Goal: Complete application form: Complete application form

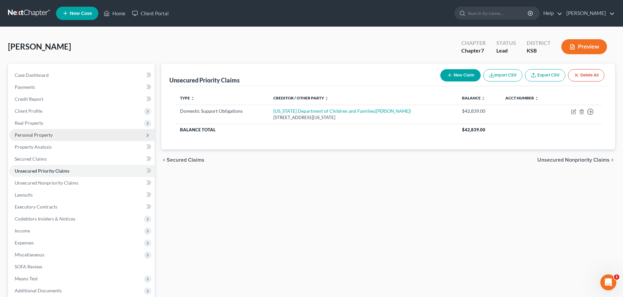
click at [39, 134] on span "Personal Property" at bounding box center [34, 135] width 38 height 6
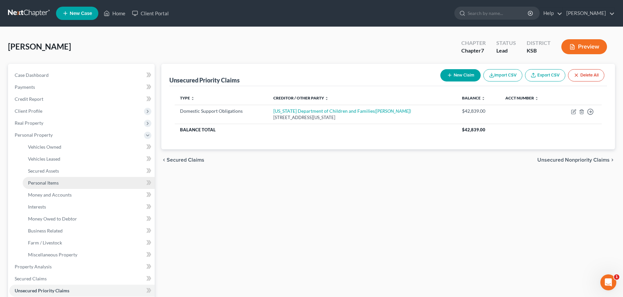
click at [44, 184] on span "Personal Items" at bounding box center [43, 183] width 31 height 6
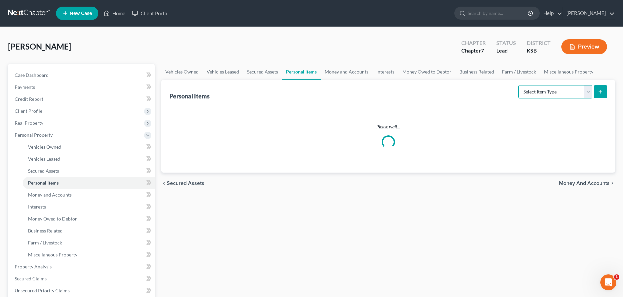
click at [518, 85] on select "Select Item Type Clothing Collectibles Of Value Electronics Firearms Household …" at bounding box center [555, 91] width 74 height 13
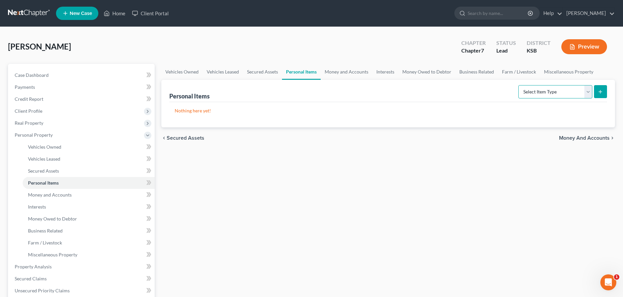
select select "household_goods"
click option "Household Goods" at bounding box center [0, 0] width 0 height 0
click at [603, 90] on button "submit" at bounding box center [600, 91] width 13 height 13
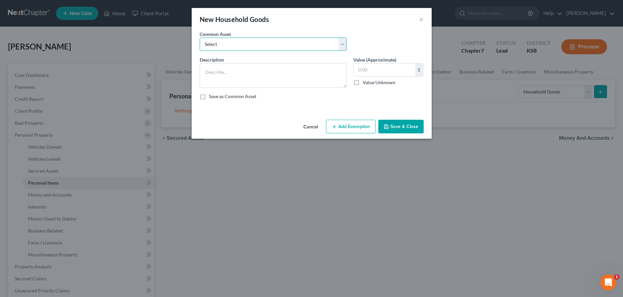
click at [200, 38] on select "Select Household Goods" at bounding box center [273, 44] width 147 height 13
select select "0"
click option "Household Goods" at bounding box center [0, 0] width 0 height 0
type textarea "Household Goods"
type input "2,000.00"
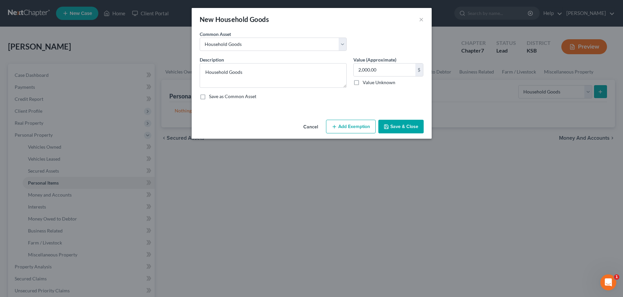
click at [344, 125] on button "Add Exemption" at bounding box center [351, 127] width 50 height 14
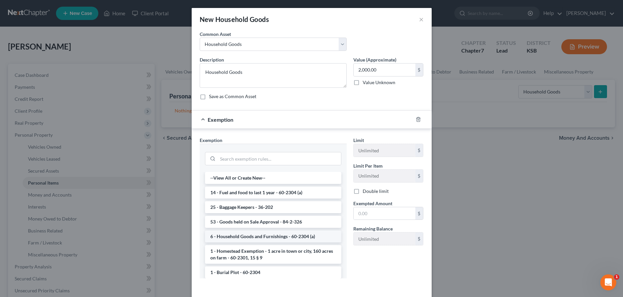
click at [264, 235] on li "6 - Household Goods and Furnishings - 60-2304 (a)" at bounding box center [273, 237] width 136 height 12
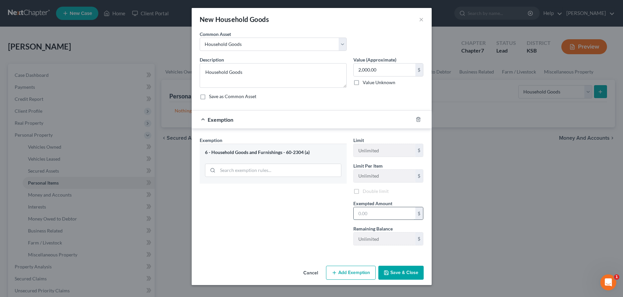
click at [376, 214] on input "text" at bounding box center [384, 214] width 62 height 13
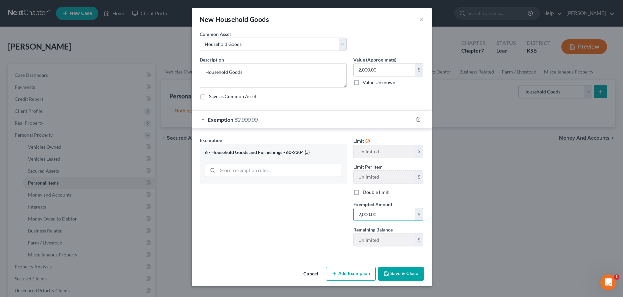
type input "2,000.00"
click at [414, 278] on button "Save & Close" at bounding box center [400, 274] width 45 height 14
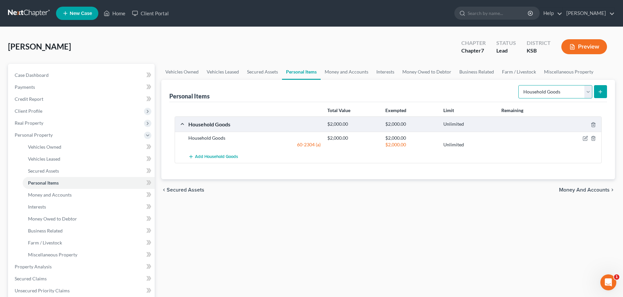
click at [518, 85] on select "Select Item Type Clothing Collectibles Of Value Electronics Firearms Household …" at bounding box center [555, 91] width 74 height 13
select select "clothing"
click option "Clothing" at bounding box center [0, 0] width 0 height 0
click at [604, 89] on button "submit" at bounding box center [600, 91] width 13 height 13
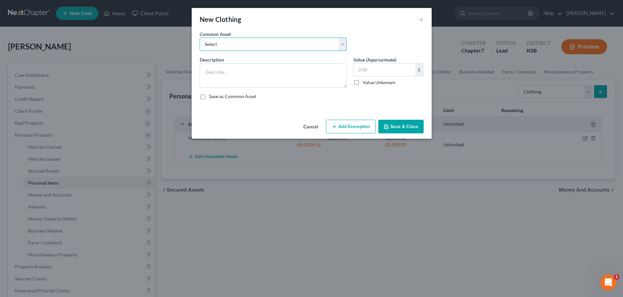
click at [200, 38] on select "Select Clothing" at bounding box center [273, 44] width 147 height 13
select select "0"
click option "Clothing" at bounding box center [0, 0] width 0 height 0
type textarea "Clothing"
type input "1,000.00"
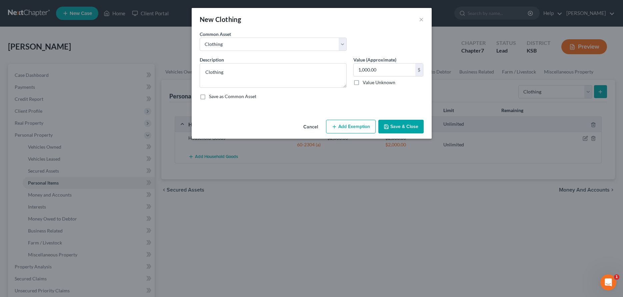
click at [348, 136] on div "Cancel Add Exemption Save & Close" at bounding box center [312, 128] width 240 height 22
click at [349, 130] on button "Add Exemption" at bounding box center [351, 127] width 50 height 14
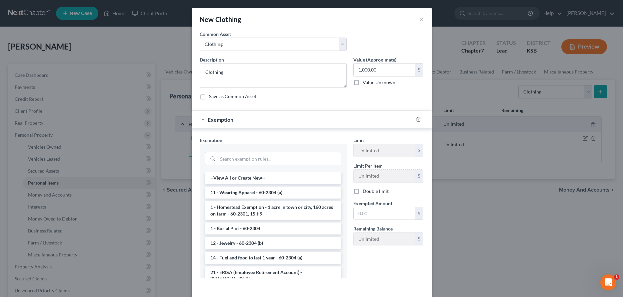
click at [267, 192] on li "11 - Wearing Apparel - 60-2304 (a)" at bounding box center [273, 193] width 136 height 12
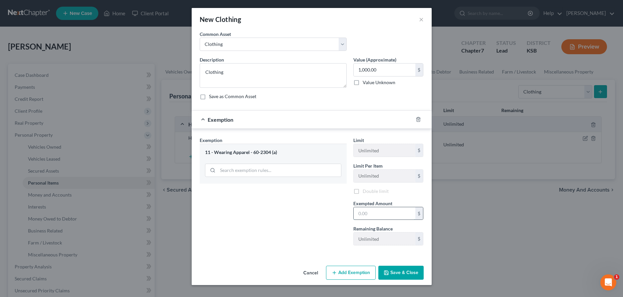
click at [362, 211] on input "text" at bounding box center [384, 214] width 62 height 13
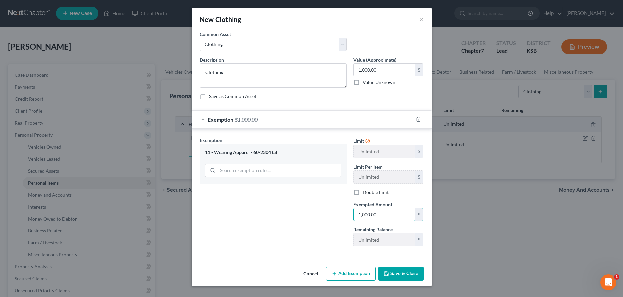
type input "1,000.00"
click at [379, 273] on button "Save & Close" at bounding box center [400, 274] width 45 height 14
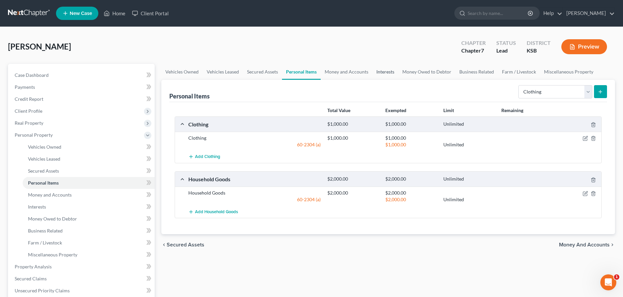
click at [390, 71] on link "Interests" at bounding box center [385, 72] width 26 height 16
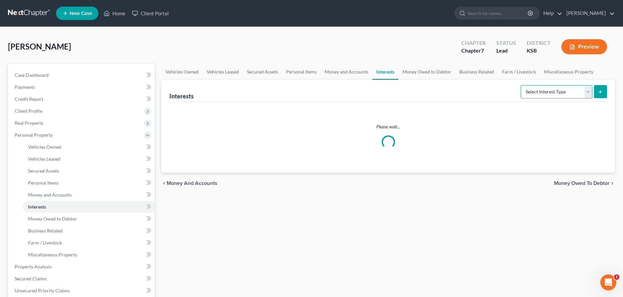
click at [520, 85] on select "Select Interest Type 401K Annuity Bond Education IRA Government Bond Government…" at bounding box center [556, 91] width 72 height 13
select select "401k"
click option "401K" at bounding box center [0, 0] width 0 height 0
click at [602, 92] on icon "submit" at bounding box center [599, 91] width 5 height 5
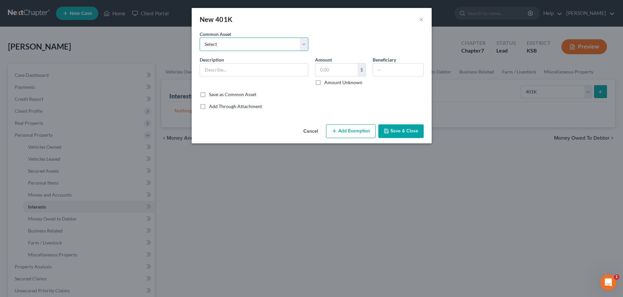
click at [200, 38] on select "Select 401 K" at bounding box center [254, 44] width 109 height 13
select select "0"
click option "401 K" at bounding box center [0, 0] width 0 height 0
type input "401 K"
drag, startPoint x: 337, startPoint y: 71, endPoint x: 365, endPoint y: 72, distance: 27.3
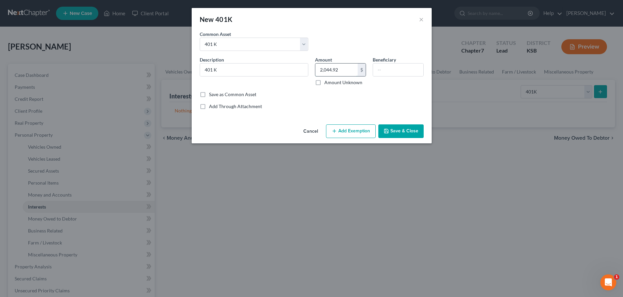
click at [357, 72] on input "2,044.92" at bounding box center [336, 70] width 42 height 13
type input "5,085.78"
click at [350, 130] on button "Add Exemption" at bounding box center [351, 132] width 50 height 14
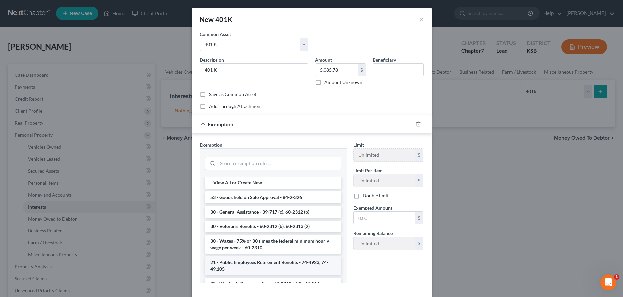
click at [225, 268] on li "21 - Public Employees Retirement Benefits - 74-4923, 74-49,105" at bounding box center [273, 266] width 136 height 19
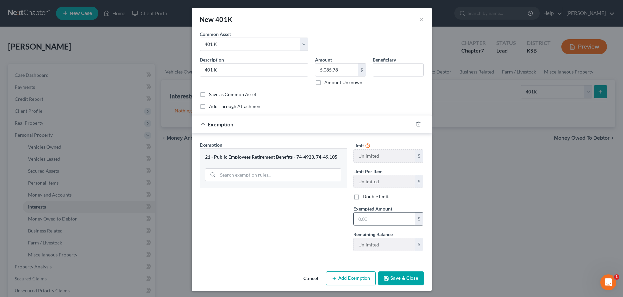
click at [367, 221] on input "text" at bounding box center [384, 219] width 62 height 13
type input "5,085.78"
click at [392, 276] on button "Save & Close" at bounding box center [400, 279] width 45 height 14
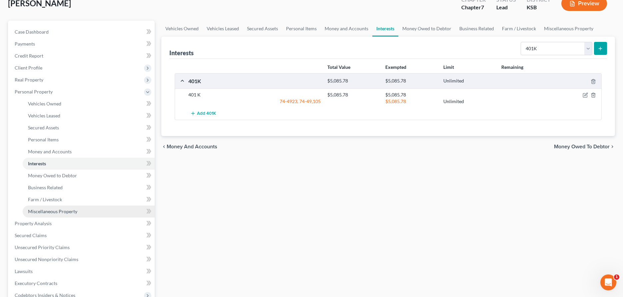
scroll to position [102, 0]
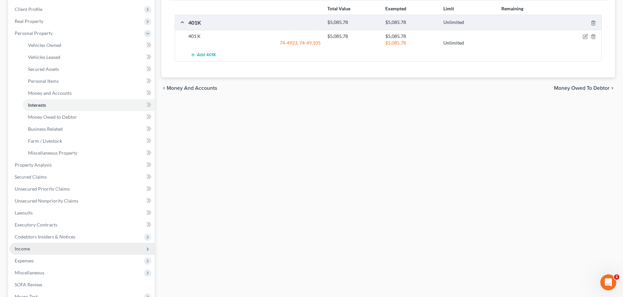
click at [18, 249] on span "Income" at bounding box center [22, 249] width 15 height 6
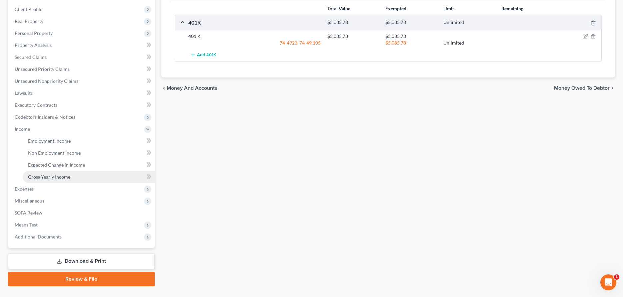
click at [47, 179] on span "Gross Yearly Income" at bounding box center [49, 177] width 42 height 6
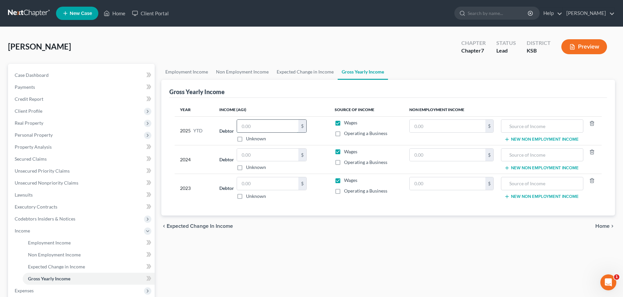
click at [265, 126] on input "text" at bounding box center [267, 126] width 61 height 13
type input "41,543.69"
click at [44, 137] on span "Personal Property" at bounding box center [34, 135] width 38 height 6
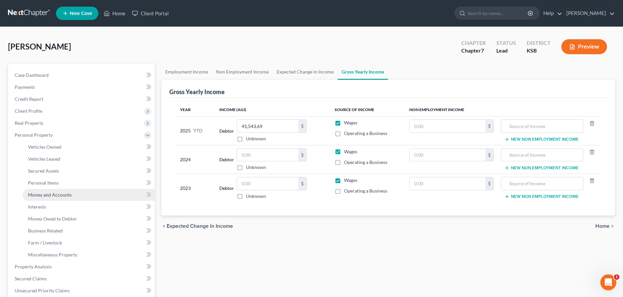
click at [49, 196] on span "Money and Accounts" at bounding box center [50, 195] width 44 height 6
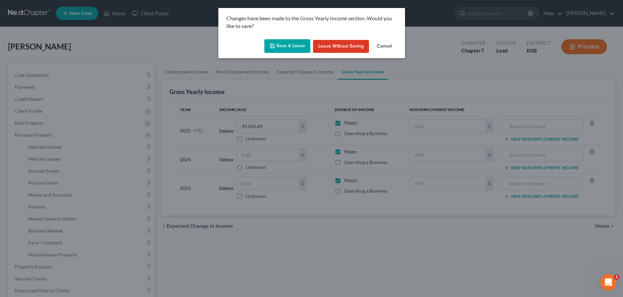
click at [293, 38] on div "Save & Leave Leave without Saving Cancel" at bounding box center [311, 48] width 187 height 22
click at [292, 45] on button "Save & Leave" at bounding box center [287, 46] width 46 height 14
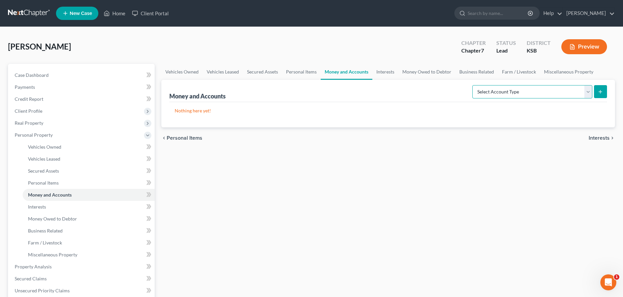
click at [472, 85] on select "Select Account Type Brokerage Cash on Hand Certificates of Deposit Checking Acc…" at bounding box center [532, 91] width 120 height 13
select select "checking"
click option "Checking Account" at bounding box center [0, 0] width 0 height 0
click at [599, 92] on icon "submit" at bounding box center [599, 91] width 5 height 5
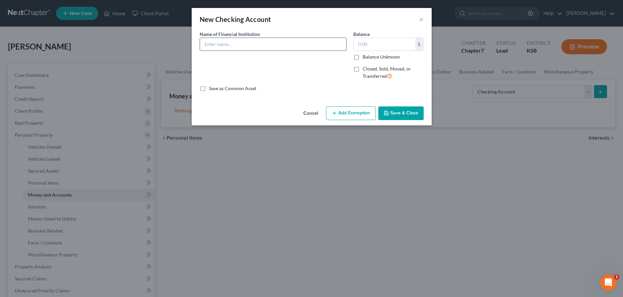
click at [296, 47] on input "text" at bounding box center [273, 44] width 146 height 13
type input "Fidelity Bank"
click at [402, 114] on button "Save & Close" at bounding box center [400, 114] width 45 height 14
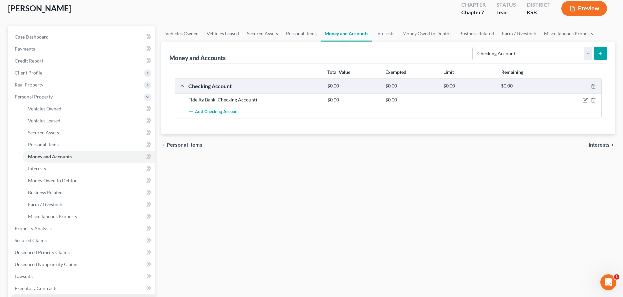
scroll to position [68, 0]
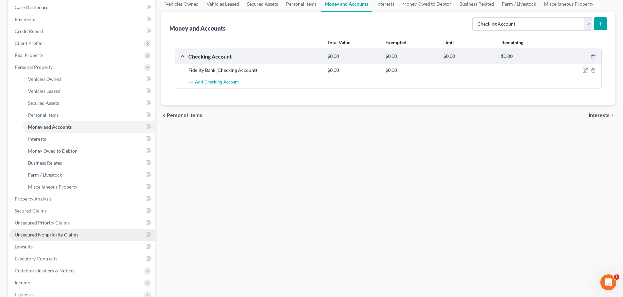
click at [41, 235] on span "Unsecured Nonpriority Claims" at bounding box center [47, 235] width 64 height 6
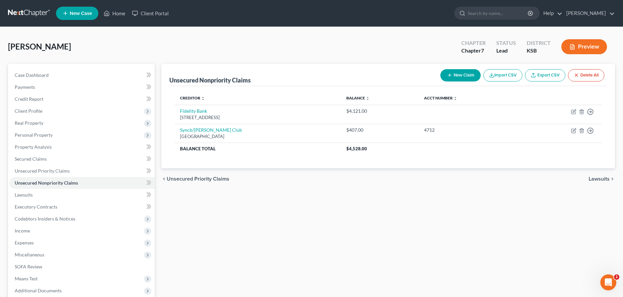
click at [458, 77] on button "New Claim" at bounding box center [460, 75] width 40 height 12
select select "0"
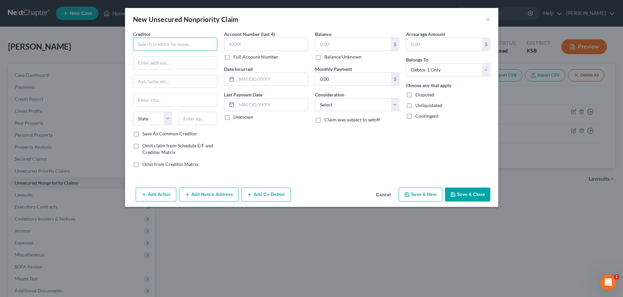
click at [204, 47] on input "text" at bounding box center [175, 44] width 84 height 13
type input "Dermot Realty Management Co."
type input "[STREET_ADDRESS]"
type input "Wichita"
select select "17"
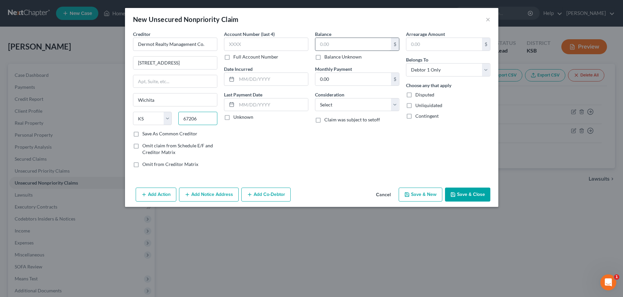
type input "67206"
drag, startPoint x: 316, startPoint y: 46, endPoint x: 321, endPoint y: 45, distance: 4.5
click at [321, 45] on input "text" at bounding box center [353, 44] width 76 height 13
type input "1,500.00"
click at [315, 98] on select "Select Cable / Satellite Services Collection Agency Credit Card Debt Debt Couns…" at bounding box center [357, 104] width 84 height 13
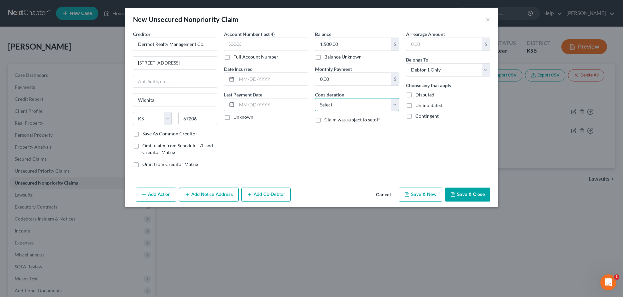
select select "4"
click at [222, 192] on button "Add Notice Address" at bounding box center [209, 195] width 60 height 14
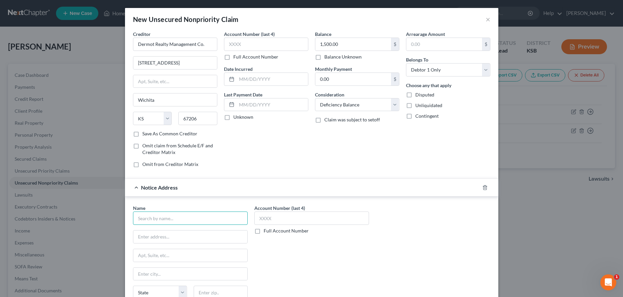
click at [202, 218] on input "text" at bounding box center [190, 218] width 115 height 13
type input "[PERSON_NAME]"
click at [483, 189] on icon "button" at bounding box center [484, 188] width 3 height 4
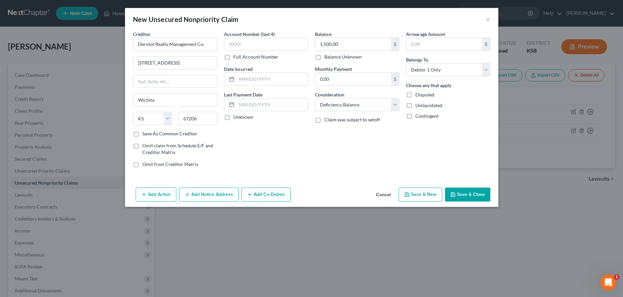
click at [459, 197] on button "Save & Close" at bounding box center [467, 195] width 45 height 14
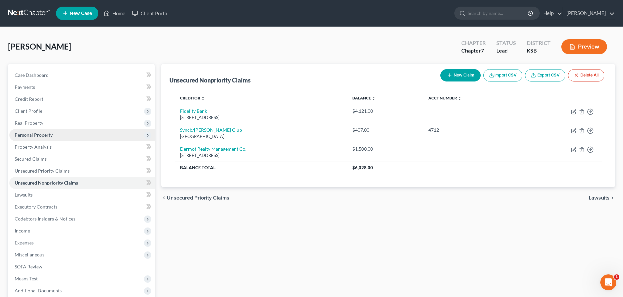
click at [37, 139] on span "Personal Property" at bounding box center [81, 135] width 145 height 12
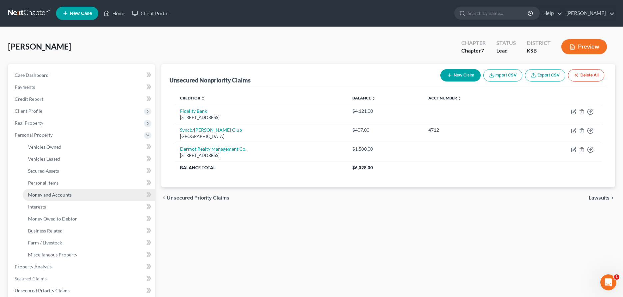
click at [57, 196] on span "Money and Accounts" at bounding box center [50, 195] width 44 height 6
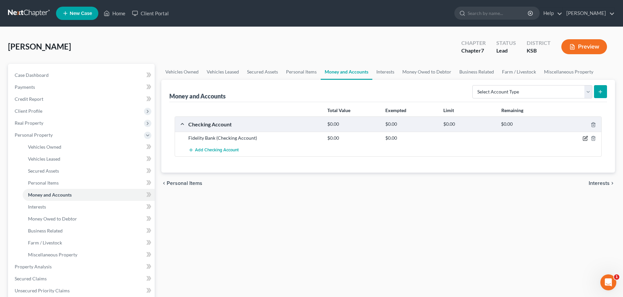
click at [584, 138] on icon "button" at bounding box center [584, 138] width 5 height 5
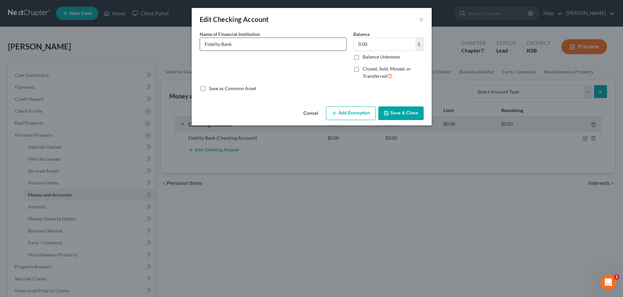
click at [233, 43] on input "Fidelity Bank" at bounding box center [273, 44] width 146 height 13
type input "Fidelity Bank of [US_STATE]"
click at [399, 113] on button "Save & Close" at bounding box center [400, 114] width 45 height 14
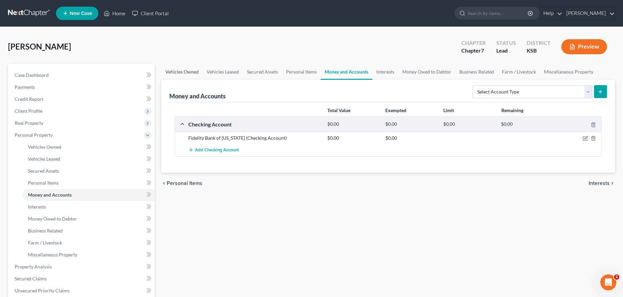
click at [188, 73] on link "Vehicles Owned" at bounding box center [181, 72] width 41 height 16
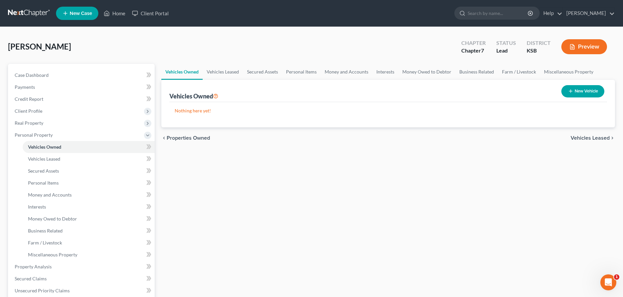
click at [579, 96] on button "New Vehicle" at bounding box center [582, 91] width 43 height 12
select select "0"
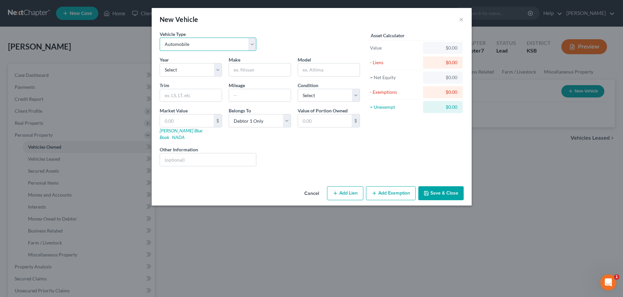
click at [160, 38] on select "Select Automobile Truck Trailer Watercraft Aircraft Motor Home Atv Other Vehicle" at bounding box center [208, 44] width 97 height 13
click option "Automobile" at bounding box center [0, 0] width 0 height 0
click at [160, 63] on select "Select 2026 2025 2024 2023 2022 2021 2020 2019 2018 2017 2016 2015 2014 2013 20…" at bounding box center [191, 69] width 62 height 13
select select "2"
click at [238, 73] on input "text" at bounding box center [260, 70] width 62 height 13
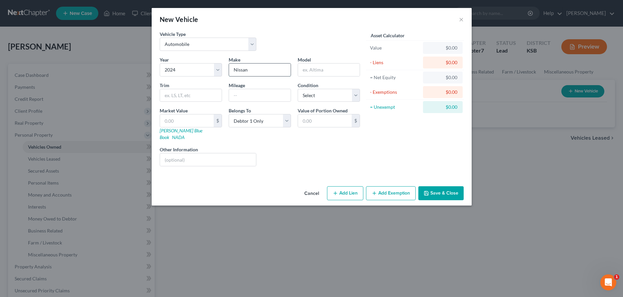
type input "Nissan"
type input "Altima"
click at [297, 89] on select "Select Excellent Very Good Good Fair Poor" at bounding box center [328, 95] width 62 height 13
select select "0"
click option "Excellent" at bounding box center [0, 0] width 0 height 0
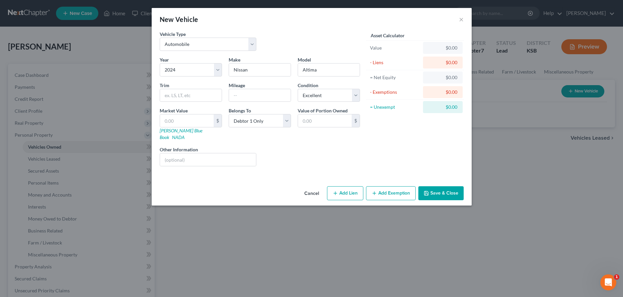
click at [449, 187] on button "Save & Close" at bounding box center [440, 194] width 45 height 14
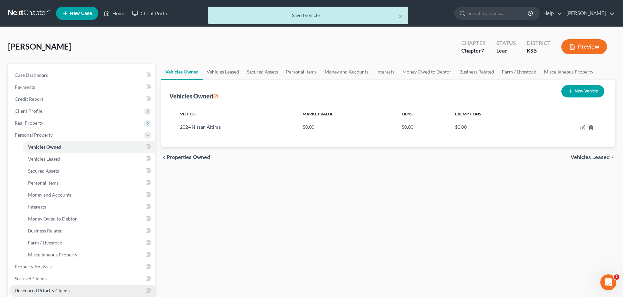
scroll to position [68, 0]
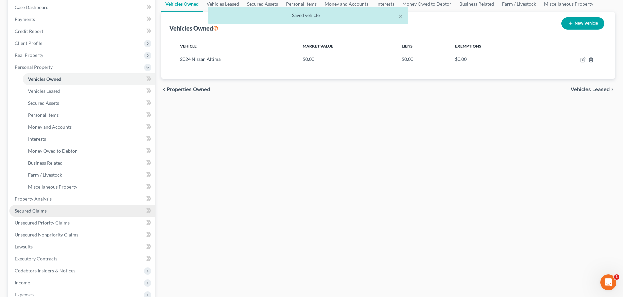
click at [42, 215] on link "Secured Claims" at bounding box center [81, 211] width 145 height 12
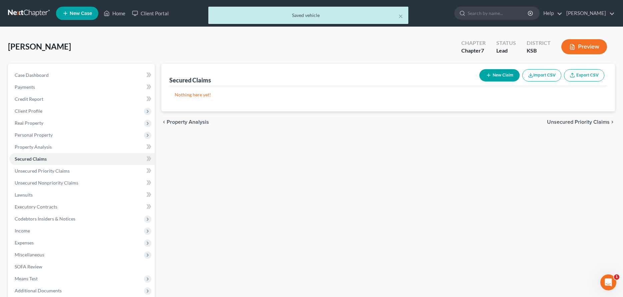
click at [496, 77] on button "New Claim" at bounding box center [499, 75] width 40 height 12
select select "0"
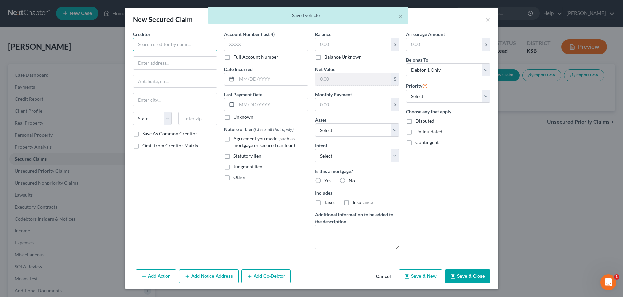
click at [186, 45] on input "text" at bounding box center [175, 44] width 84 height 13
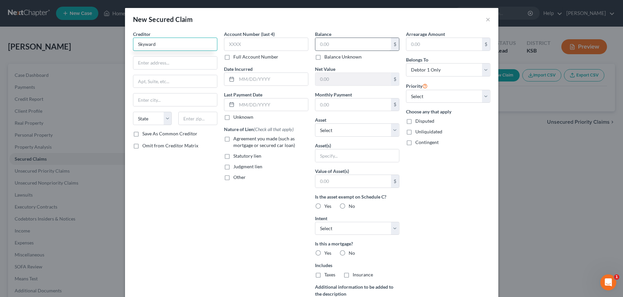
type input "Skyward"
click at [365, 47] on input "text" at bounding box center [353, 44] width 76 height 13
type input "22,846.51"
click at [365, 155] on input "text" at bounding box center [357, 156] width 84 height 13
click at [315, 124] on select "Select Other Multiple Assets Household Goods - Household Goods - $2000.0 Clothi…" at bounding box center [357, 130] width 84 height 13
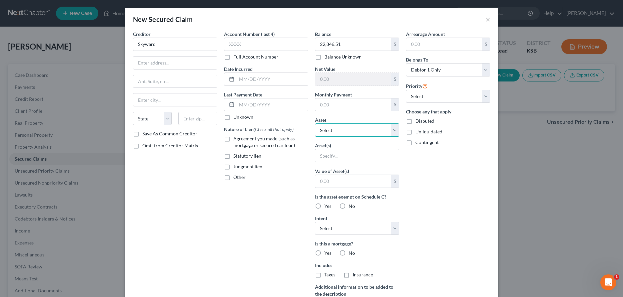
select select "6"
click option "2024 Nissan Altima - $0.0" at bounding box center [0, 0] width 0 height 0
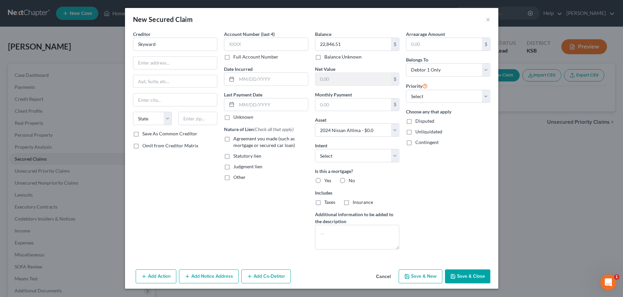
click at [348, 180] on label "No" at bounding box center [351, 181] width 6 height 7
click at [351, 180] on input "No" at bounding box center [353, 180] width 4 height 4
radio input "true"
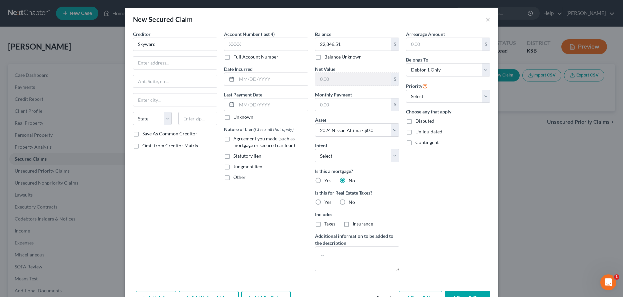
click at [233, 138] on label "Agreement you made (such as mortgage or secured car loan)" at bounding box center [270, 142] width 75 height 13
click at [236, 138] on input "Agreement you made (such as mortgage or secured car loan)" at bounding box center [238, 138] width 4 height 4
checkbox input "true"
click at [315, 149] on select "Select Surrender Redeem Reaffirm Avoid Other" at bounding box center [357, 155] width 84 height 13
select select "2"
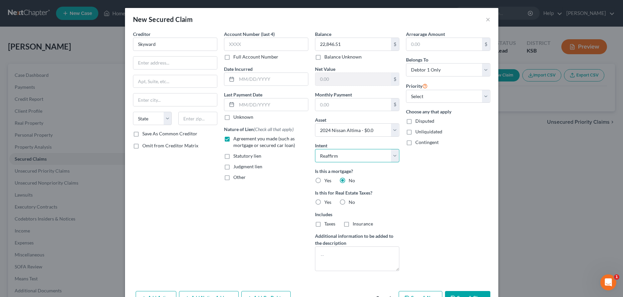
click option "Reaffirm" at bounding box center [0, 0] width 0 height 0
click at [348, 202] on label "No" at bounding box center [351, 202] width 6 height 7
click at [351, 202] on input "No" at bounding box center [353, 201] width 4 height 4
radio input "true"
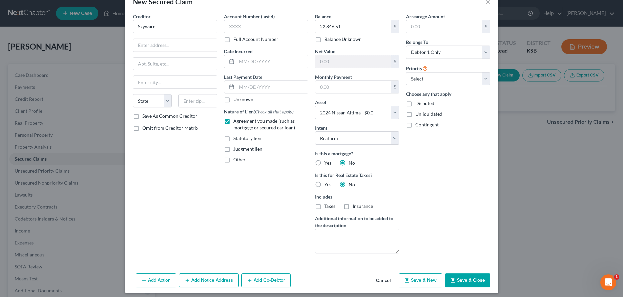
scroll to position [21, 0]
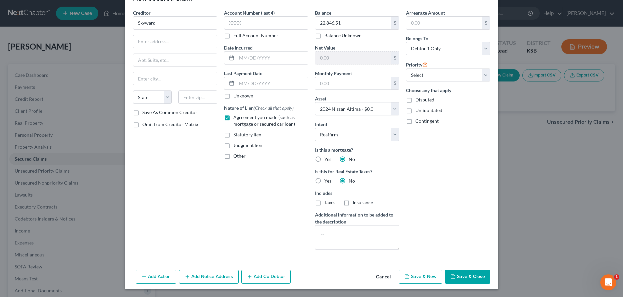
click at [475, 277] on button "Save & Close" at bounding box center [467, 277] width 45 height 14
select select
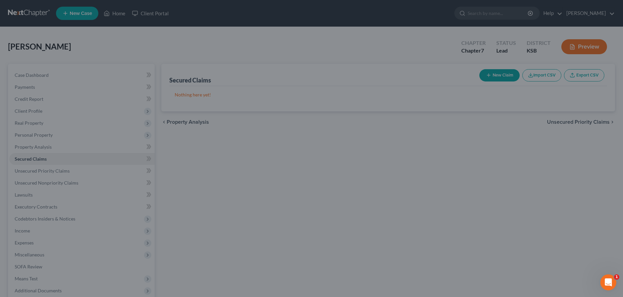
type input "-22,846.51"
type input "0.00"
select select "6"
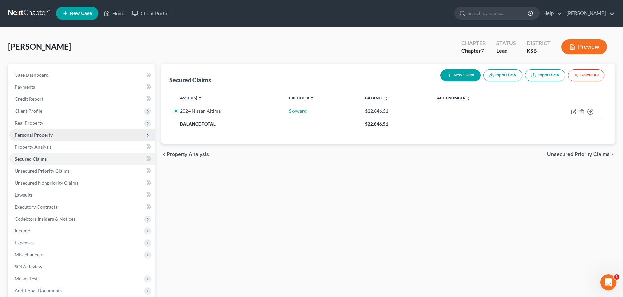
click at [33, 132] on span "Personal Property" at bounding box center [81, 135] width 145 height 12
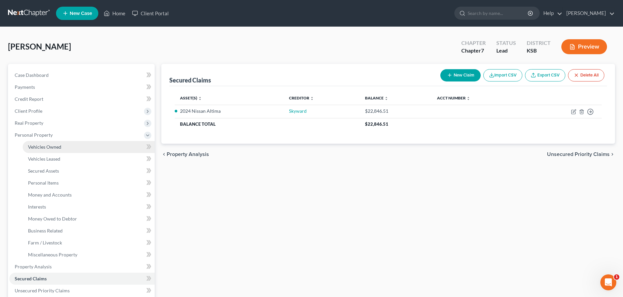
click at [42, 147] on span "Vehicles Owned" at bounding box center [44, 147] width 33 height 6
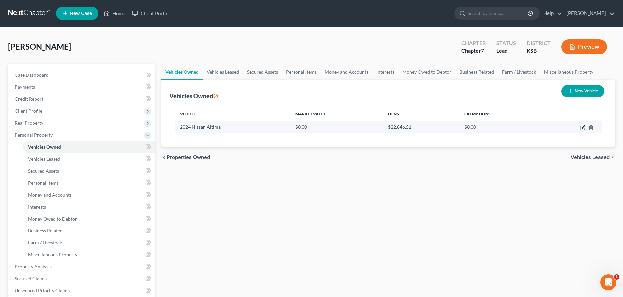
click at [582, 128] on icon "button" at bounding box center [582, 127] width 5 height 5
select select "0"
select select "2"
select select "0"
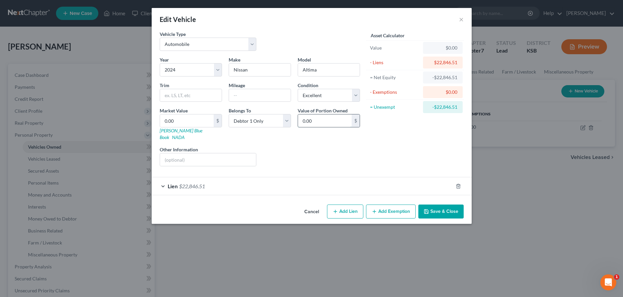
click at [321, 119] on input "0.00" at bounding box center [325, 121] width 54 height 13
type input "23,000.00"
click at [349, 205] on button "Add Lien" at bounding box center [345, 212] width 36 height 14
select select "0"
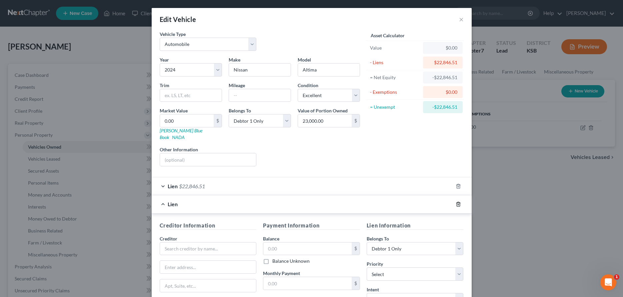
click at [456, 202] on icon "button" at bounding box center [457, 204] width 5 height 5
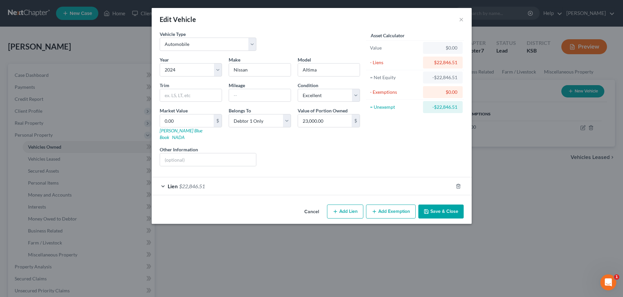
click at [391, 205] on button "Add Exemption" at bounding box center [391, 212] width 50 height 14
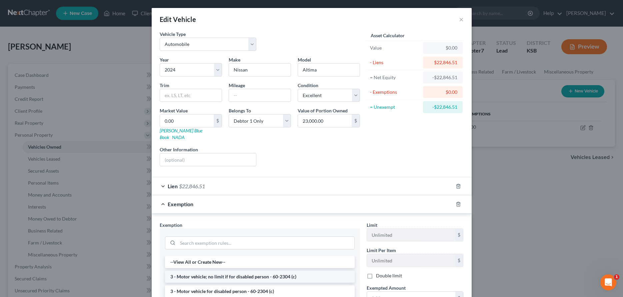
drag, startPoint x: 261, startPoint y: 271, endPoint x: 264, endPoint y: 270, distance: 3.7
click at [261, 271] on li "3 - Motor vehicle; no limit if for disabled person - 60-2304 (c)" at bounding box center [260, 277] width 190 height 12
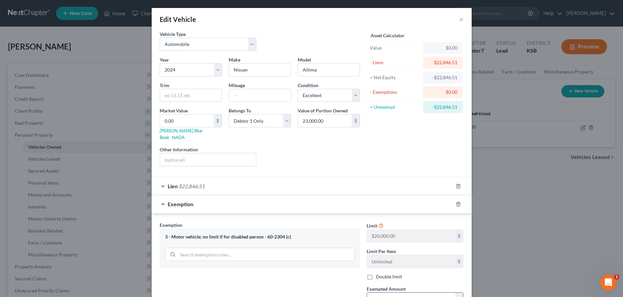
click at [372, 293] on input "text" at bounding box center [411, 299] width 88 height 13
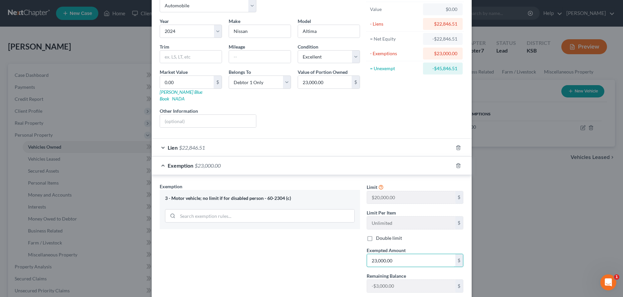
scroll to position [68, 0]
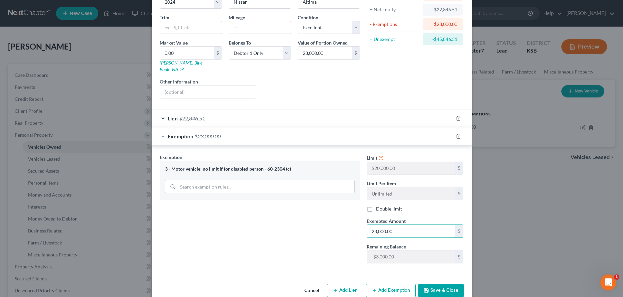
type input "23,000.00"
click at [452, 284] on button "Save & Close" at bounding box center [440, 291] width 45 height 14
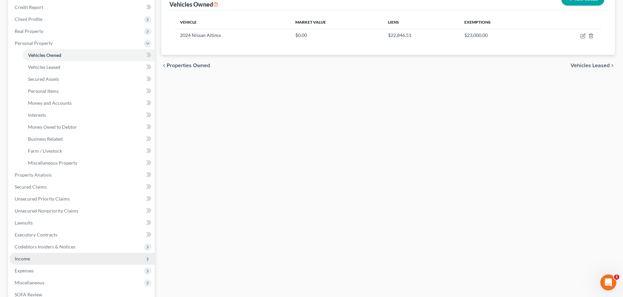
scroll to position [102, 0]
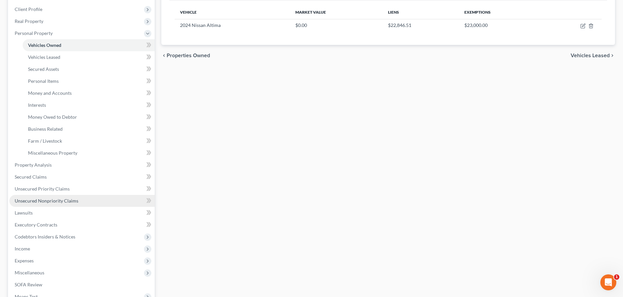
click at [45, 200] on span "Unsecured Nonpriority Claims" at bounding box center [47, 201] width 64 height 6
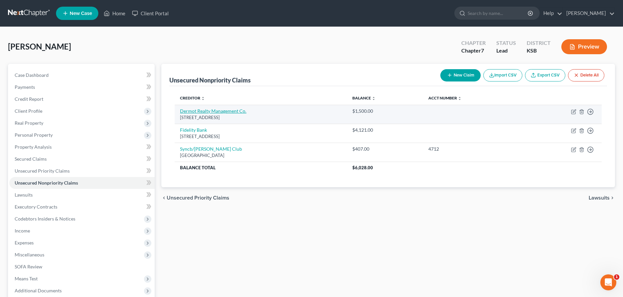
click at [225, 111] on link "Dermot Realty Management Co." at bounding box center [213, 111] width 66 height 6
select select "17"
select select "4"
select select "0"
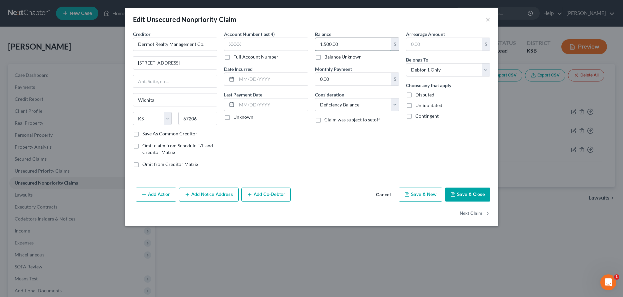
drag, startPoint x: 371, startPoint y: 43, endPoint x: 456, endPoint y: 54, distance: 85.6
click at [391, 51] on input "1,500.00" at bounding box center [353, 44] width 76 height 13
type input "30,291.70"
click at [210, 195] on button "Add Notice Address" at bounding box center [209, 195] width 60 height 14
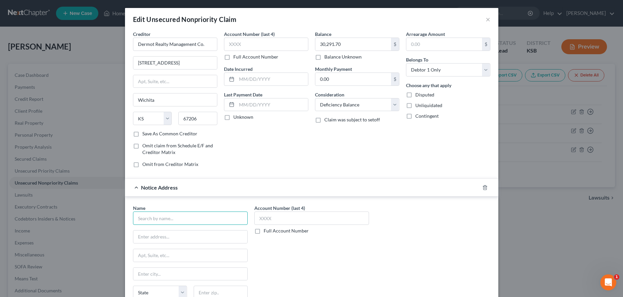
click at [202, 218] on input "text" at bounding box center [190, 218] width 115 height 13
type input "[PERSON_NAME]"
paste input "[STREET_ADDRESS]"
type input "[STREET_ADDRESS]"
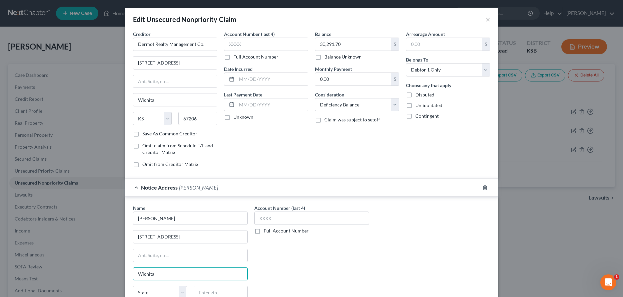
type input "Wichita"
select select "17"
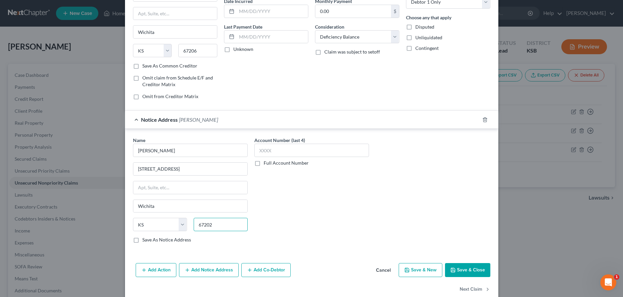
scroll to position [81, 0]
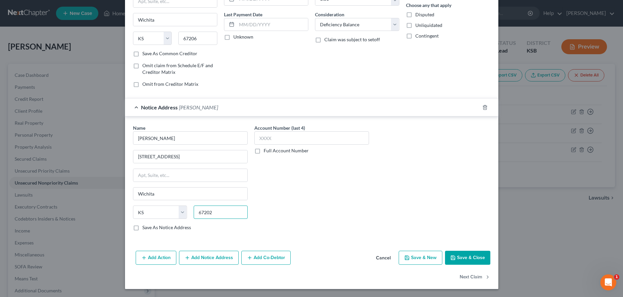
type input "67202"
click at [203, 259] on button "Add Notice Address" at bounding box center [209, 258] width 60 height 14
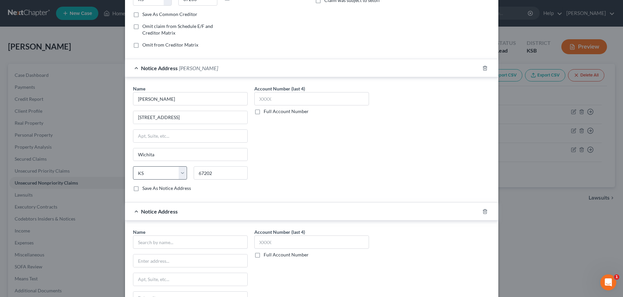
scroll to position [149, 0]
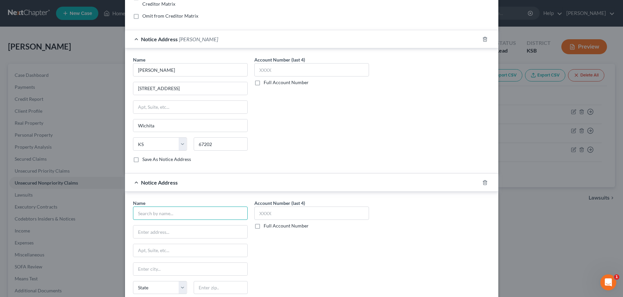
click at [181, 214] on input "text" at bounding box center [190, 213] width 115 height 13
type input "[PERSON_NAME]"
paste input "[STREET_ADDRESS];"
type input "[STREET_ADDRESS];"
click at [188, 275] on input "text" at bounding box center [190, 269] width 114 height 13
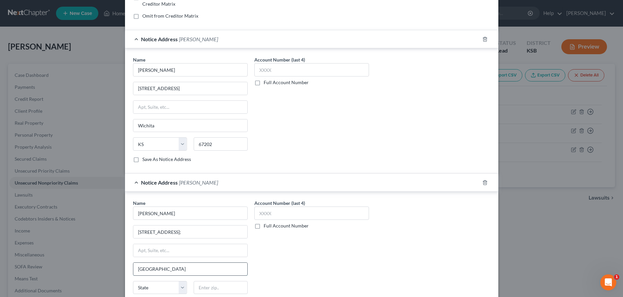
type input "[GEOGRAPHIC_DATA]"
select select "17"
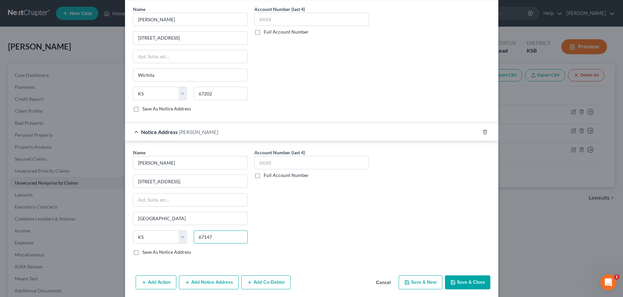
scroll to position [224, 0]
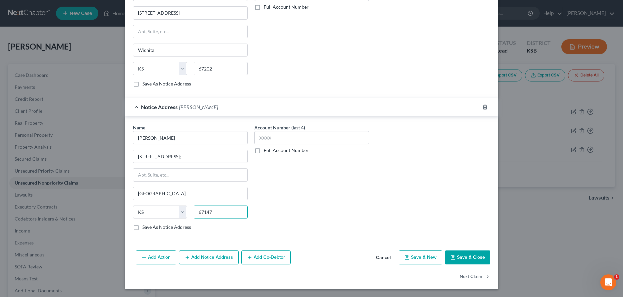
type input "67147"
click at [469, 252] on button "Save & Close" at bounding box center [467, 258] width 45 height 14
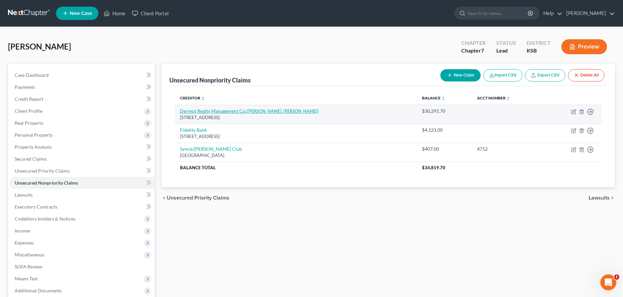
click at [209, 110] on link "Dermot Realty Management Co. ([PERSON_NAME], [PERSON_NAME])" at bounding box center [249, 111] width 138 height 6
select select "17"
select select "4"
select select "0"
select select "17"
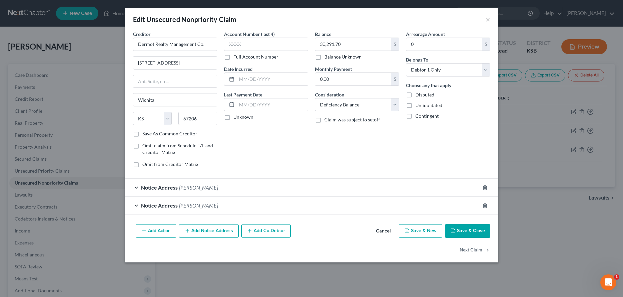
click at [163, 207] on span "Notice Address" at bounding box center [159, 206] width 37 height 6
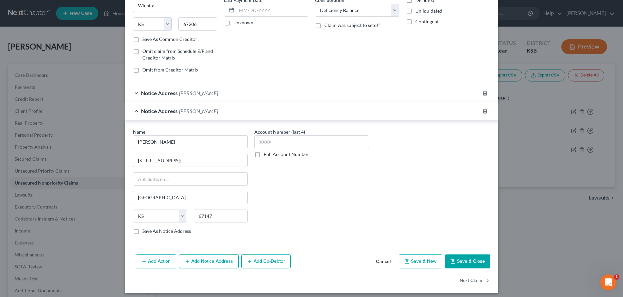
scroll to position [99, 0]
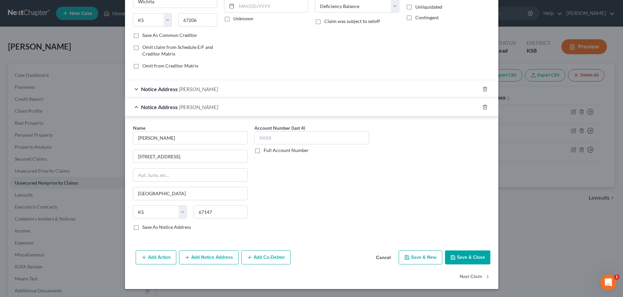
click at [462, 254] on button "Save & Close" at bounding box center [467, 258] width 45 height 14
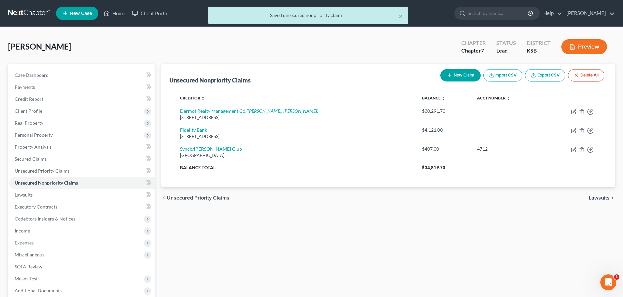
click at [450, 75] on icon "button" at bounding box center [449, 75] width 5 height 5
select select "0"
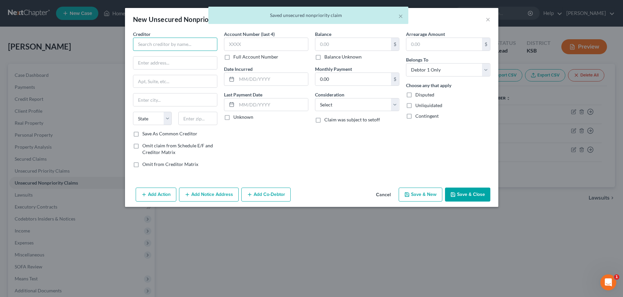
click at [168, 45] on input "text" at bounding box center [175, 44] width 84 height 13
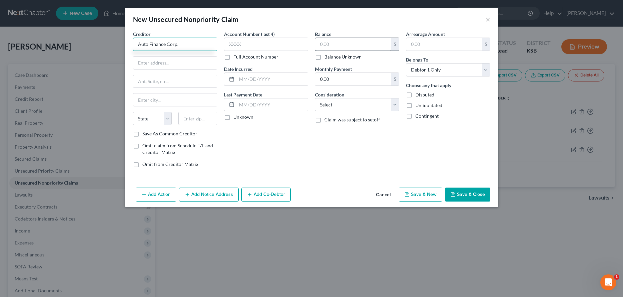
type input "Auto Finance Corp."
click at [341, 48] on input "text" at bounding box center [353, 44] width 76 height 13
type input "9,205.29"
click at [315, 98] on select "Select Cable / Satellite Services Collection Agency Credit Card Debt Debt Couns…" at bounding box center [357, 104] width 84 height 13
select select "4"
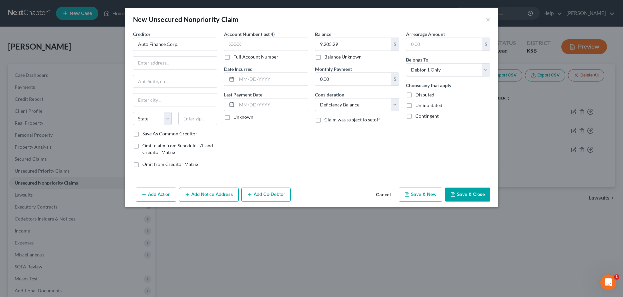
click at [269, 193] on button "Add Co-Debtor" at bounding box center [265, 195] width 49 height 14
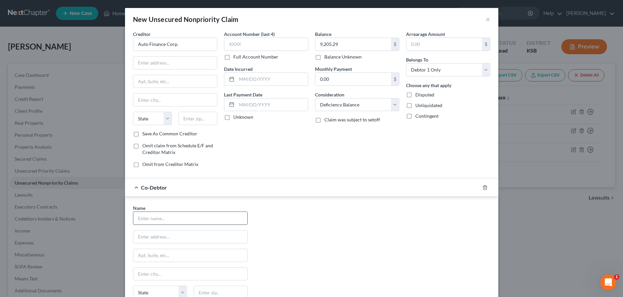
click at [180, 221] on input "text" at bounding box center [190, 218] width 114 height 13
type input "[PERSON_NAME]"
type input "558 West 1st"
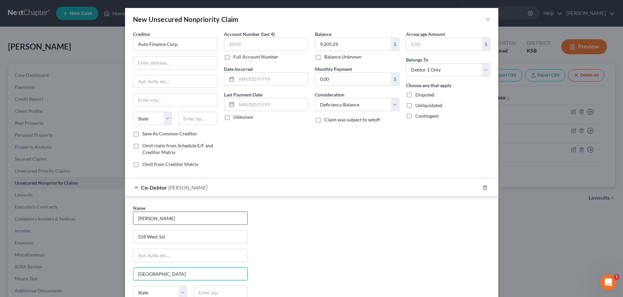
type input "[GEOGRAPHIC_DATA]"
select select "17"
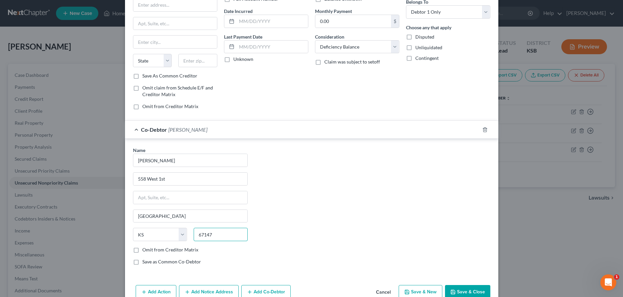
scroll to position [73, 0]
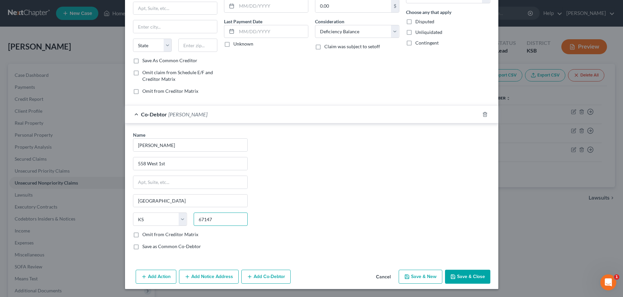
type input "67147"
click at [467, 274] on button "Save & Close" at bounding box center [467, 277] width 45 height 14
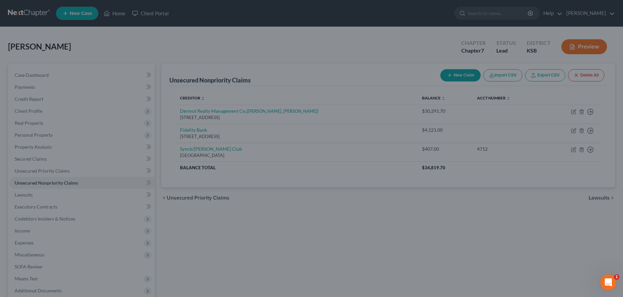
scroll to position [0, 0]
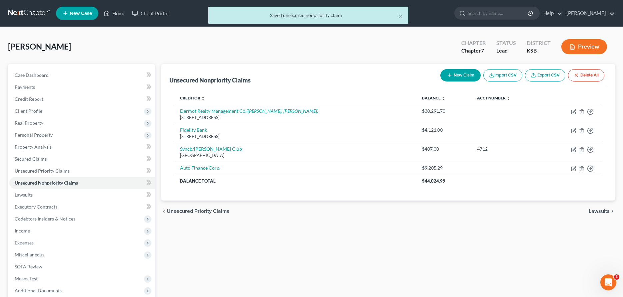
click at [456, 73] on button "New Claim" at bounding box center [460, 75] width 40 height 12
select select "0"
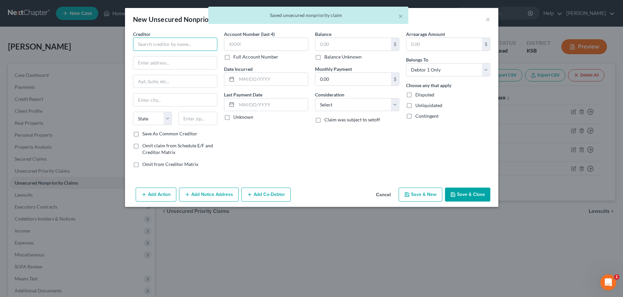
click at [193, 42] on input "text" at bounding box center [175, 44] width 84 height 13
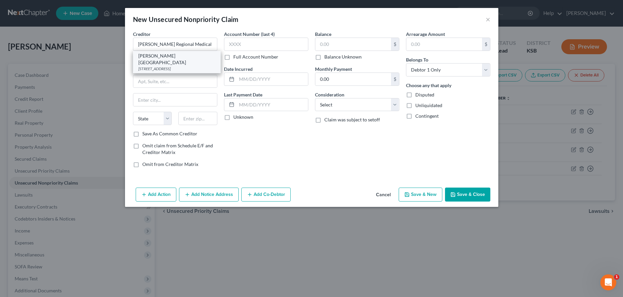
click at [192, 57] on div "[PERSON_NAME][GEOGRAPHIC_DATA]" at bounding box center [176, 59] width 77 height 13
type input "[PERSON_NAME][GEOGRAPHIC_DATA]"
type input "1701 East 23rd"
type input "[PERSON_NAME]"
select select "17"
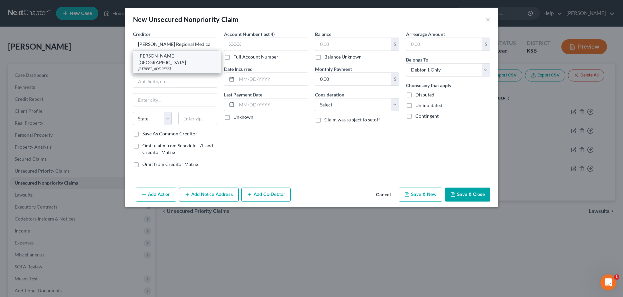
type input "67502"
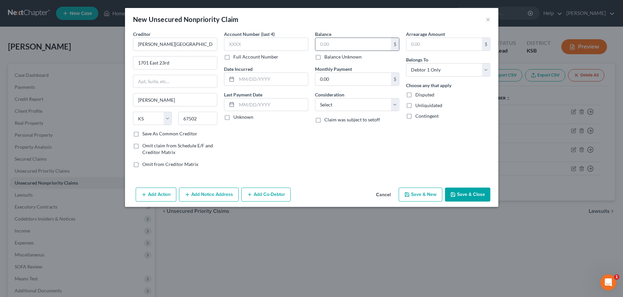
click at [367, 44] on input "text" at bounding box center [353, 44] width 76 height 13
type input "250.00"
click at [315, 98] on select "Select Cable / Satellite Services Collection Agency Credit Card Debt Debt Couns…" at bounding box center [357, 104] width 84 height 13
select select "9"
click at [418, 195] on button "Save & New" at bounding box center [420, 195] width 44 height 14
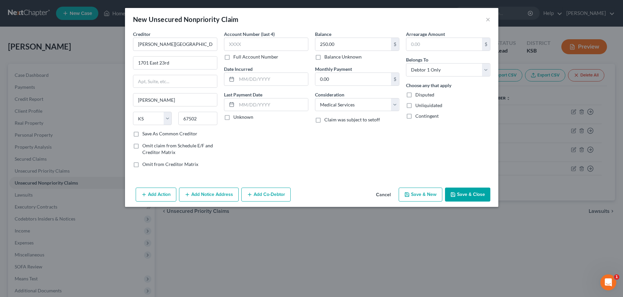
select select "0"
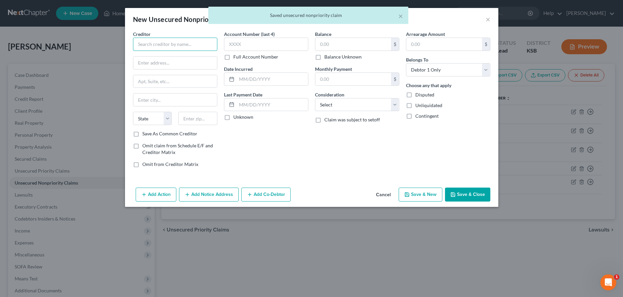
click at [199, 42] on input "text" at bounding box center [175, 44] width 84 height 13
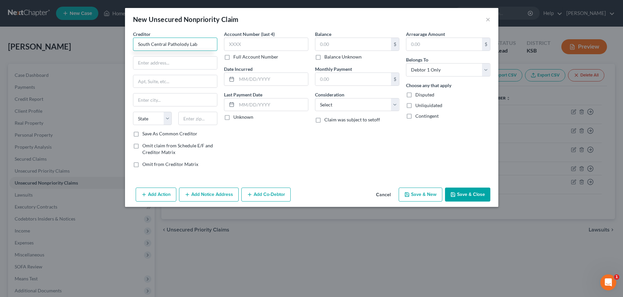
type input "South Central Patholody Lab"
type input "Po Box 522"
type input "Wichita"
select select "17"
type input "67201"
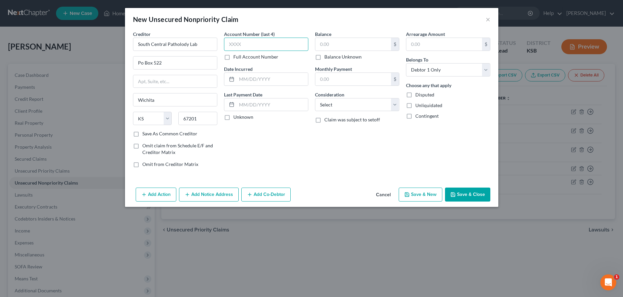
click at [300, 49] on input "text" at bounding box center [266, 44] width 84 height 13
type input "7449"
click at [372, 45] on input "text" at bounding box center [353, 44] width 76 height 13
type input "1,960.00"
click at [315, 98] on select "Select Cable / Satellite Services Collection Agency Credit Card Debt Debt Couns…" at bounding box center [357, 104] width 84 height 13
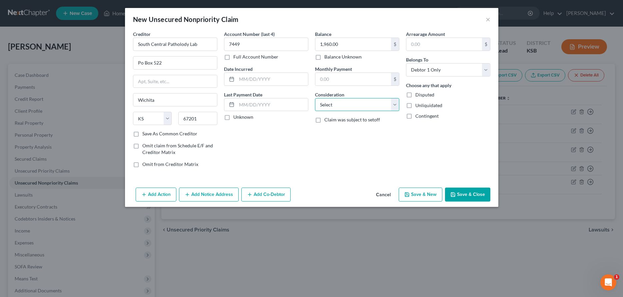
select select "9"
drag, startPoint x: 426, startPoint y: 194, endPoint x: 389, endPoint y: 189, distance: 36.6
click at [426, 194] on button "Save & New" at bounding box center [420, 195] width 44 height 14
select select "0"
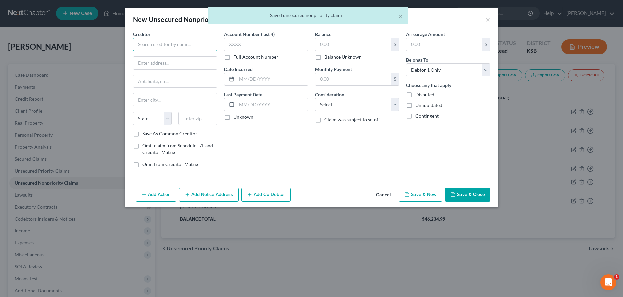
click at [142, 41] on input "text" at bounding box center [175, 44] width 84 height 13
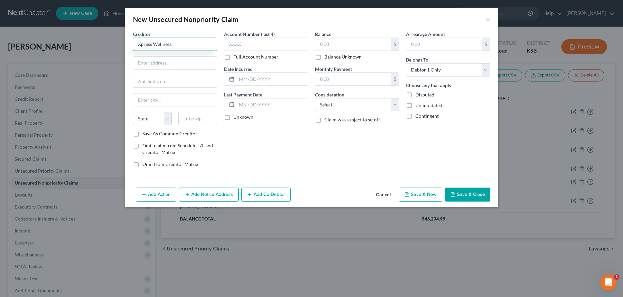
type input "Xpress Wellness"
type input "Po Box 13620"
type input "[US_STATE][GEOGRAPHIC_DATA]"
select select "37"
type input "73113"
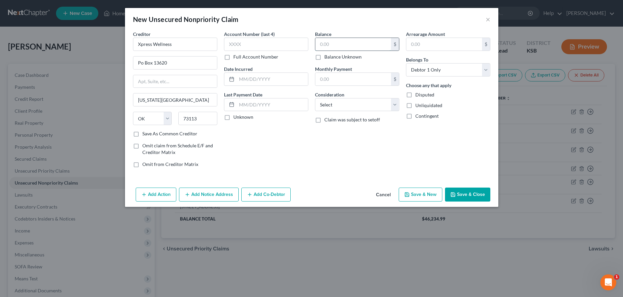
click at [341, 43] on input "text" at bounding box center [353, 44] width 76 height 13
type input "254.00"
click at [315, 98] on select "Select Cable / Satellite Services Collection Agency Credit Card Debt Debt Couns…" at bounding box center [357, 104] width 84 height 13
select select "9"
click at [463, 194] on button "Save & Close" at bounding box center [467, 195] width 45 height 14
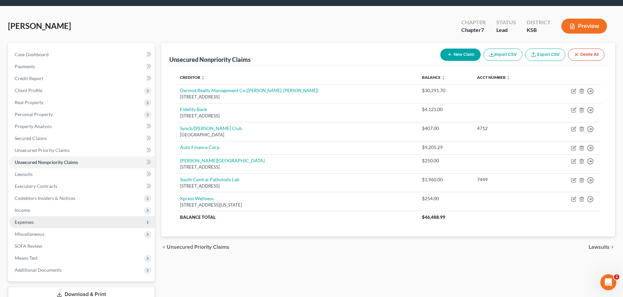
scroll to position [34, 0]
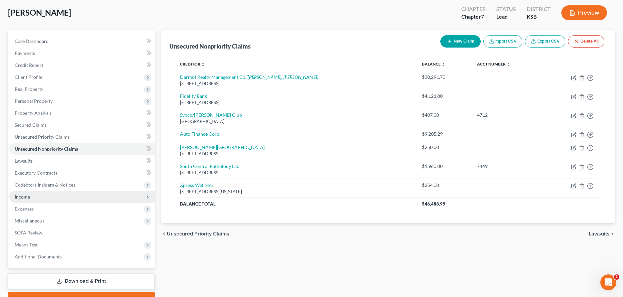
click at [19, 195] on span "Income" at bounding box center [22, 197] width 15 height 6
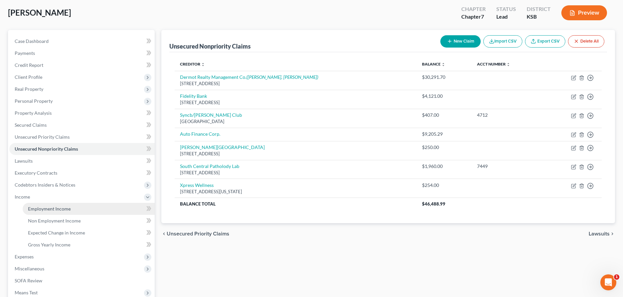
click at [33, 209] on span "Employment Income" at bounding box center [49, 209] width 43 height 6
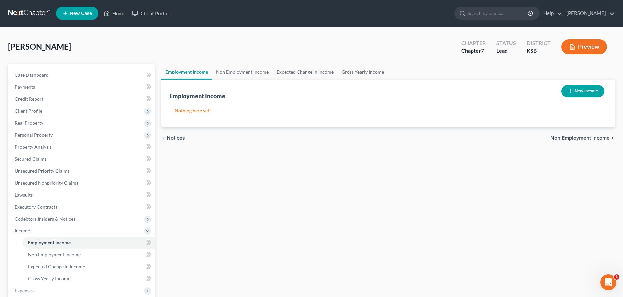
click at [601, 91] on button "New Income" at bounding box center [582, 91] width 43 height 12
select select "0"
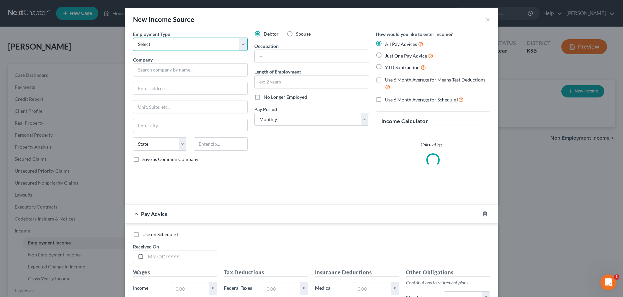
click at [133, 38] on select "Select Full or [DEMOGRAPHIC_DATA] Employment Self Employment" at bounding box center [190, 44] width 115 height 13
select select "0"
click option "Full or [DEMOGRAPHIC_DATA] Employment" at bounding box center [0, 0] width 0 height 0
click at [181, 73] on input "text" at bounding box center [190, 69] width 115 height 13
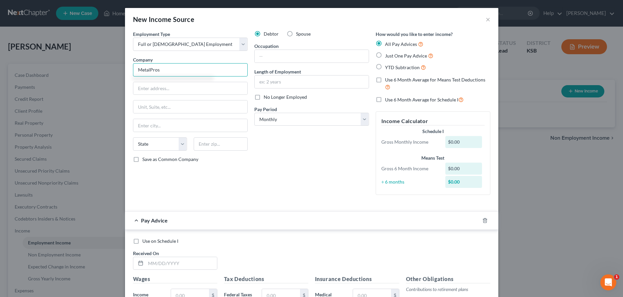
type input "MetalPros"
type input "3900 [PERSON_NAME]"
type input "Wichita"
select select "17"
type input "67206"
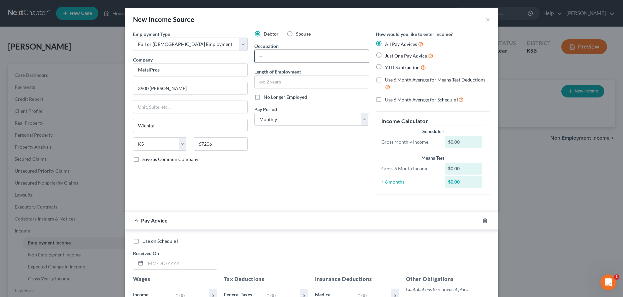
click at [264, 58] on input "text" at bounding box center [311, 56] width 114 height 13
type input "Receiving"
type input "1.3 years"
click at [254, 113] on select "Select Monthly Twice Monthly Every Other Week Weekly" at bounding box center [311, 119] width 115 height 13
select select "1"
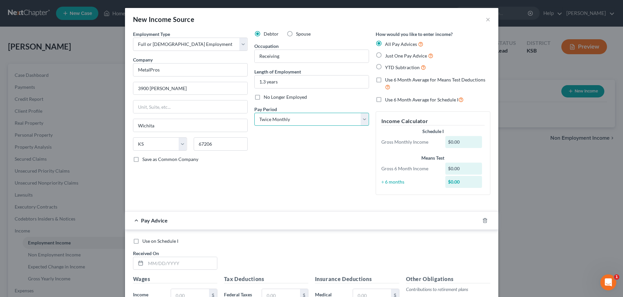
click option "Twice Monthly" at bounding box center [0, 0] width 0 height 0
click at [159, 259] on input "text" at bounding box center [181, 263] width 71 height 13
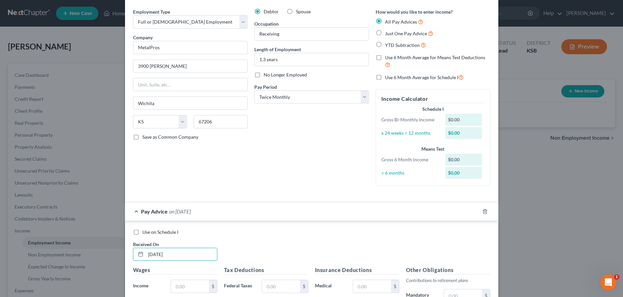
scroll to position [34, 0]
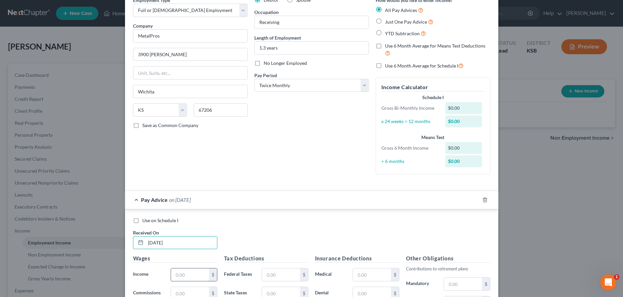
type input "[DATE]"
click at [200, 276] on input "text" at bounding box center [190, 275] width 38 height 13
type input "3"
type input "1,969.76"
click at [282, 277] on input "text" at bounding box center [281, 275] width 38 height 13
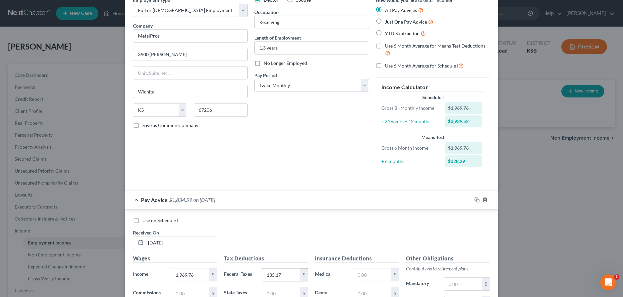
type input "135.17"
type input "88.21"
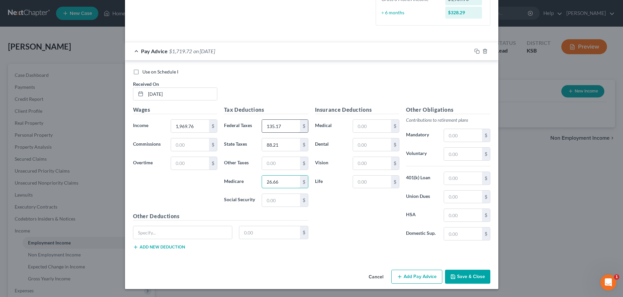
type input "26.66"
type input "114.01"
click at [362, 125] on input "text" at bounding box center [372, 126] width 38 height 13
type input "123.13"
type input "7.76"
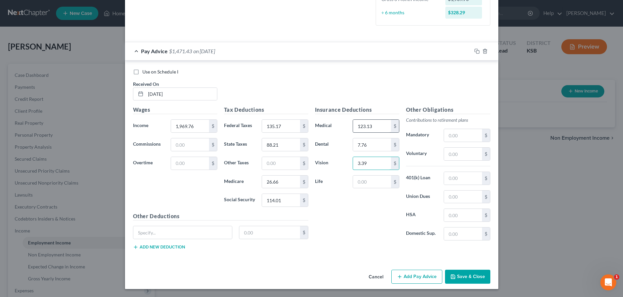
type input "3.39"
click at [461, 132] on input "text" at bounding box center [463, 135] width 38 height 13
type input "39.40"
click at [149, 231] on input "text" at bounding box center [182, 233] width 99 height 13
type input "Garnishment 17 CR816"
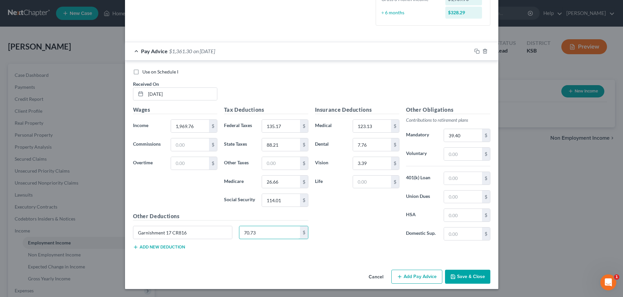
type input "70.73"
click at [182, 247] on button "Add new deduction" at bounding box center [159, 247] width 52 height 5
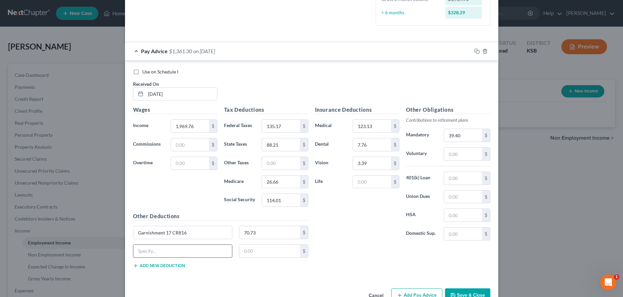
click at [183, 249] on input "text" at bounding box center [182, 251] width 99 height 13
type input "Garnishment 09-LM-650."
type input "70.73"
click at [145, 266] on button "Add new deduction" at bounding box center [159, 265] width 52 height 5
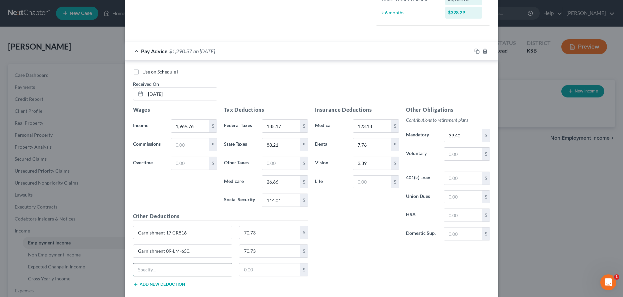
click at [150, 276] on input "text" at bounding box center [182, 270] width 99 height 13
type input "Garnishment 07-lm-20153"
type input "70.73"
click at [446, 231] on input "text" at bounding box center [463, 234] width 38 height 13
type input "189.23"
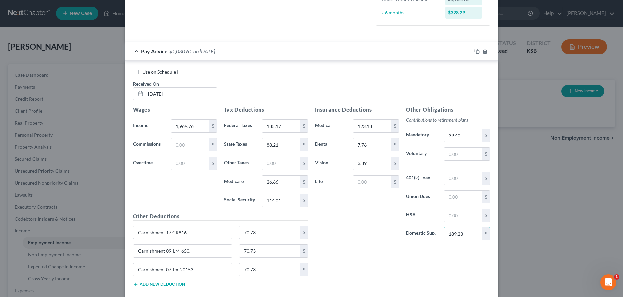
click at [174, 283] on button "Add new deduction" at bounding box center [159, 284] width 52 height 5
click at [176, 288] on input "text" at bounding box center [182, 288] width 99 height 13
type input "Legal Aid"
type input "13.13"
drag, startPoint x: 472, startPoint y: 135, endPoint x: 481, endPoint y: 135, distance: 9.3
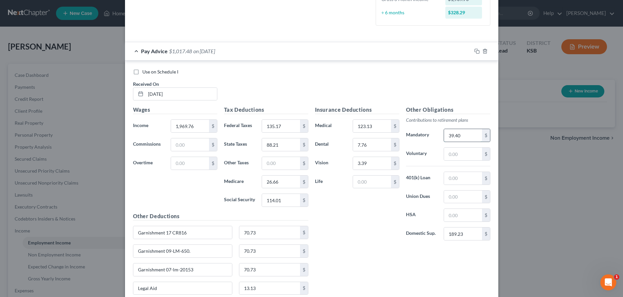
click at [481, 135] on input "39.40" at bounding box center [463, 135] width 38 height 13
type input "59.09"
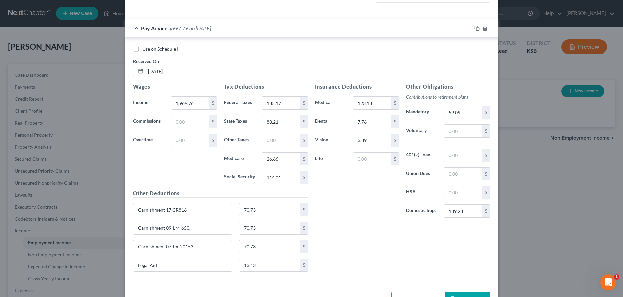
scroll to position [228, 0]
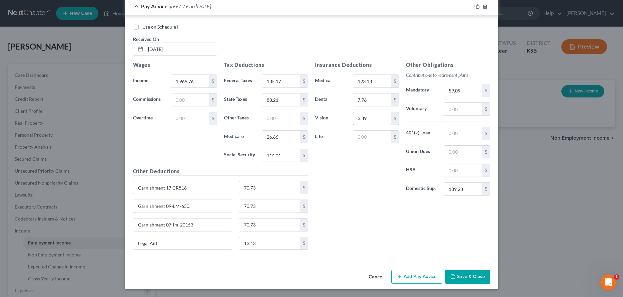
click at [384, 117] on input "3.39" at bounding box center [372, 118] width 38 height 13
click at [476, 6] on icon "button" at bounding box center [476, 6] width 5 height 5
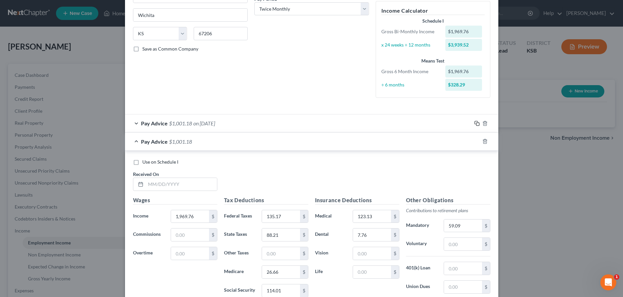
scroll to position [114, 0]
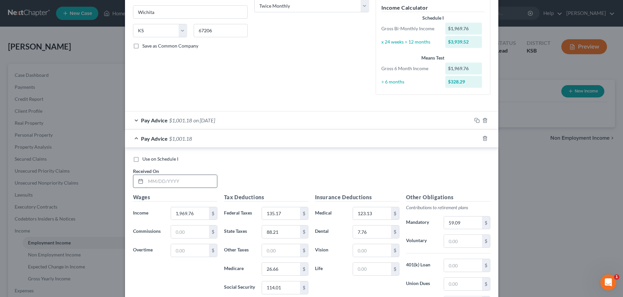
click at [191, 182] on input "text" at bounding box center [181, 181] width 71 height 13
type input "[DATE]"
click at [198, 215] on input "1,969.76" at bounding box center [190, 214] width 38 height 13
type input "3,513.65"
click at [295, 218] on input "135.17" at bounding box center [281, 214] width 38 height 13
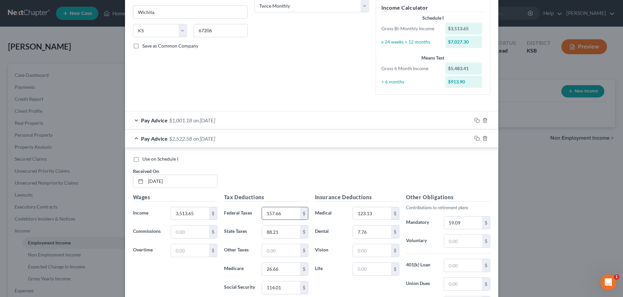
type input "157.66"
type input "98.67"
type input "29.47"
type input "125.99"
click at [384, 213] on input "123.13" at bounding box center [372, 214] width 38 height 13
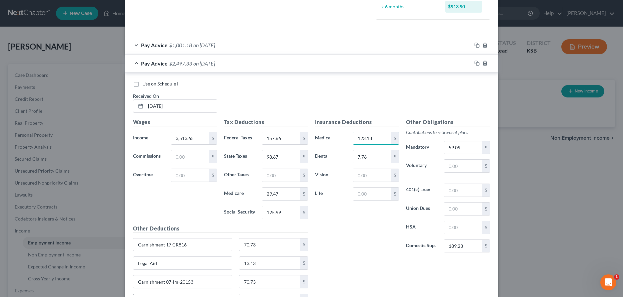
scroll to position [216, 0]
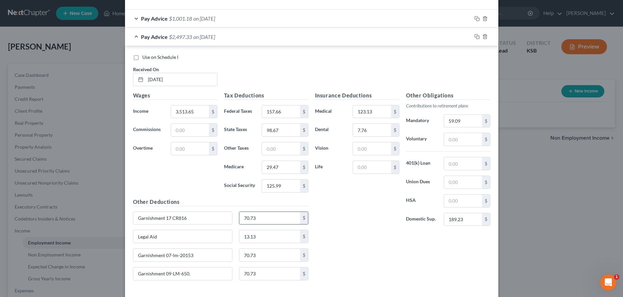
drag, startPoint x: 262, startPoint y: 217, endPoint x: 222, endPoint y: 219, distance: 40.7
click at [239, 219] on input "70.73" at bounding box center [269, 218] width 61 height 13
drag, startPoint x: 222, startPoint y: 219, endPoint x: 270, endPoint y: 222, distance: 49.1
click at [232, 222] on input "Garnishment 17 CR816" at bounding box center [182, 218] width 99 height 13
click at [270, 222] on input "70.73" at bounding box center [269, 218] width 61 height 13
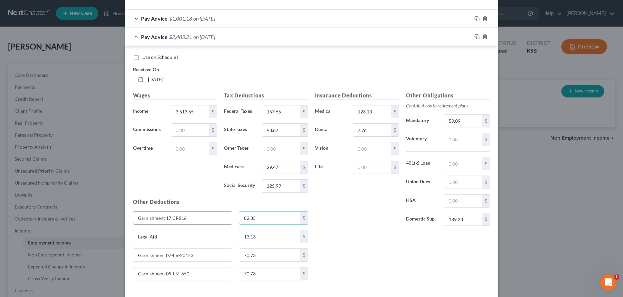
type input "82.85"
click at [469, 124] on input "59.09" at bounding box center [463, 121] width 38 height 13
type input "64.89"
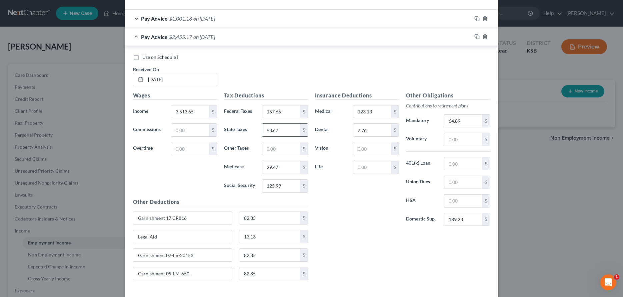
click at [291, 133] on input "98.67" at bounding box center [281, 130] width 38 height 13
click at [292, 168] on input "29.47" at bounding box center [281, 167] width 38 height 13
click at [291, 187] on input "125.99" at bounding box center [281, 186] width 38 height 13
click at [200, 112] on input "3,513.65" at bounding box center [190, 112] width 38 height 13
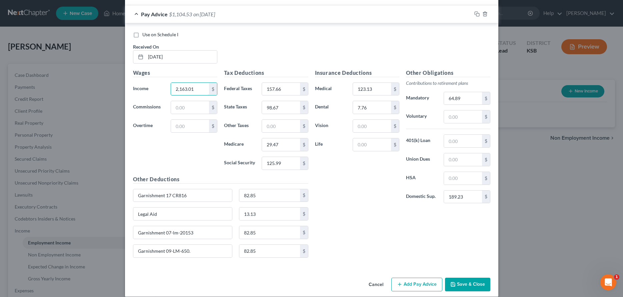
scroll to position [246, 0]
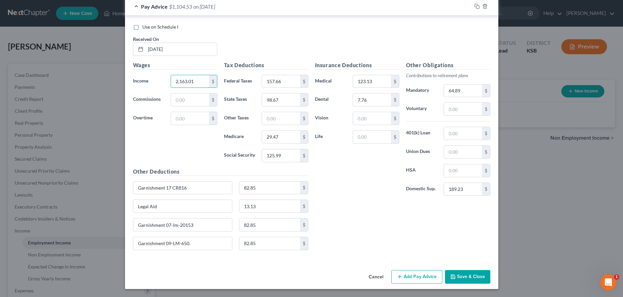
type input "2,163.01"
click at [468, 279] on button "Save & Close" at bounding box center [467, 277] width 45 height 14
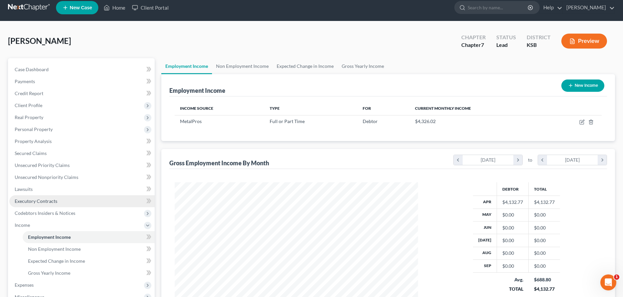
scroll to position [68, 0]
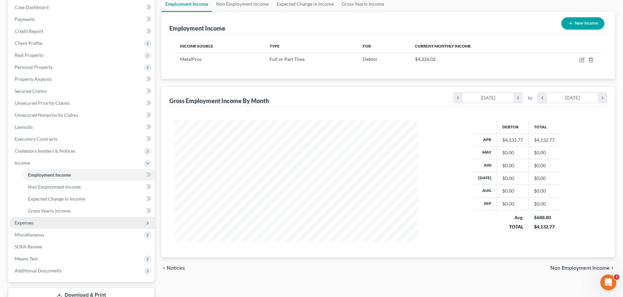
click at [26, 222] on span "Expenses" at bounding box center [24, 223] width 19 height 6
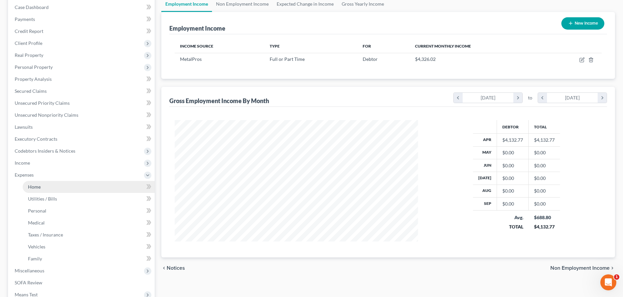
click at [42, 188] on link "Home" at bounding box center [89, 187] width 132 height 12
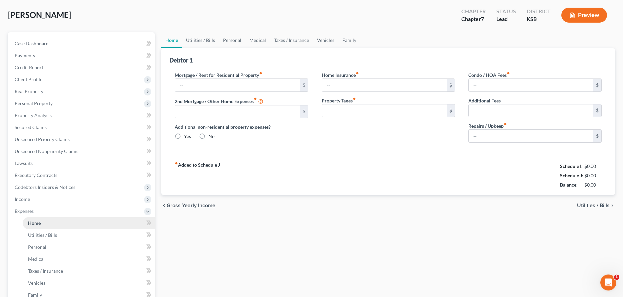
type input "0.00"
radio input "true"
type input "0.00"
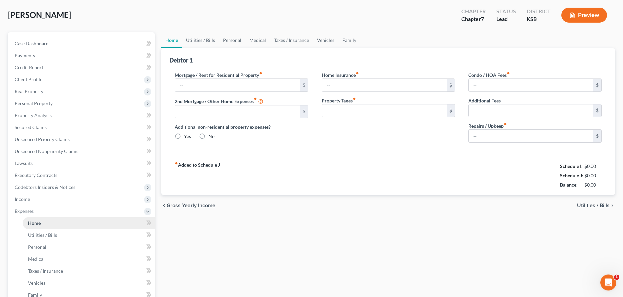
type input "0.00"
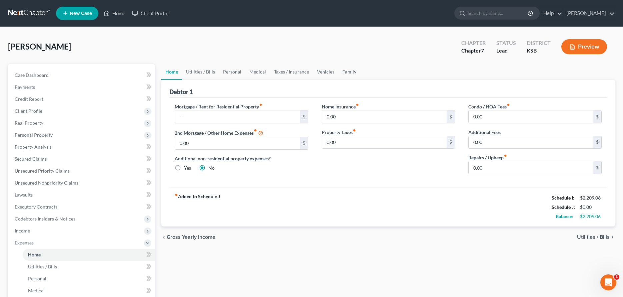
click at [344, 73] on link "Family" at bounding box center [349, 72] width 22 height 16
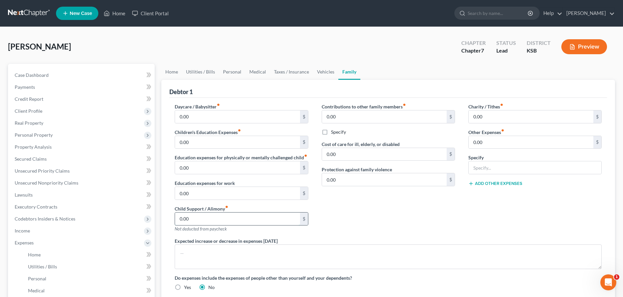
click at [254, 224] on input "0.00" at bounding box center [237, 219] width 125 height 13
type input "400.00"
click at [169, 72] on link "Home" at bounding box center [171, 72] width 21 height 16
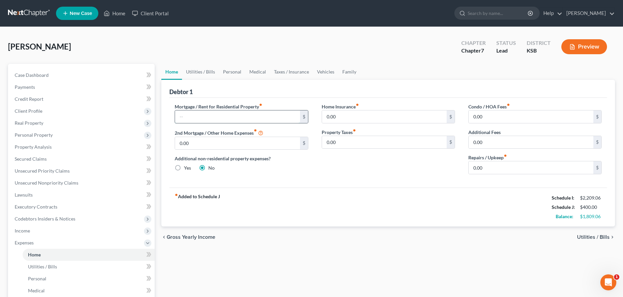
click at [210, 116] on input "text" at bounding box center [237, 117] width 125 height 13
type input "400.00"
click at [210, 71] on link "Utilities / Bills" at bounding box center [200, 72] width 37 height 16
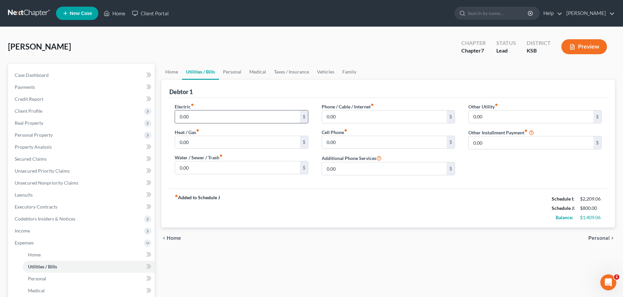
click at [220, 113] on input "0.00" at bounding box center [237, 117] width 125 height 13
type input "180.00"
click at [226, 155] on div "Water / Sewer / Trash fiber_manual_record 0.00 $" at bounding box center [241, 164] width 133 height 20
click at [227, 143] on input "0.00" at bounding box center [237, 142] width 125 height 13
type input "75.00"
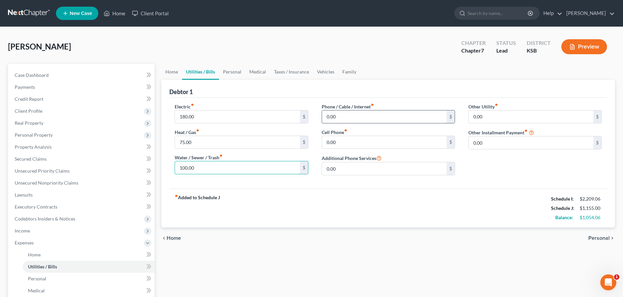
type input "100.00"
click at [373, 122] on input "0.00" at bounding box center [384, 117] width 125 height 13
type input "110.00"
type input "40.00"
click at [232, 71] on link "Personal" at bounding box center [232, 72] width 26 height 16
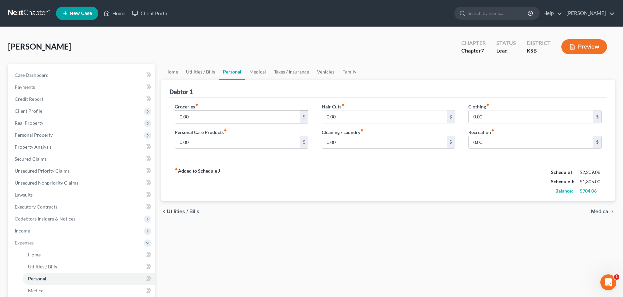
click at [207, 116] on input "0.00" at bounding box center [237, 117] width 125 height 13
type input "450.00"
type input "125.00"
type input "100.00"
type input "150.00"
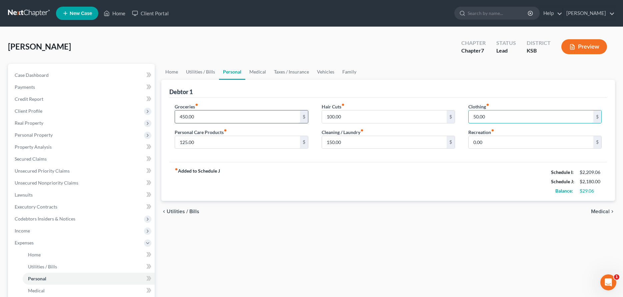
type input "50.00"
drag, startPoint x: 261, startPoint y: 71, endPoint x: 251, endPoint y: 74, distance: 10.5
click at [260, 71] on link "Medical" at bounding box center [257, 72] width 25 height 16
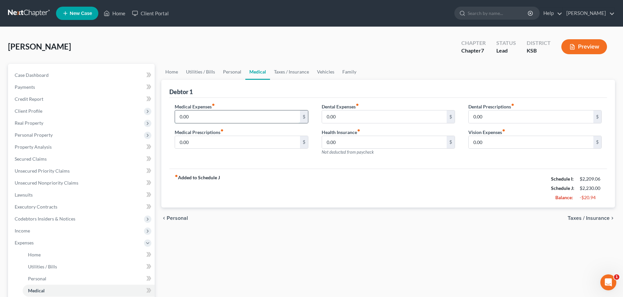
click at [207, 117] on input "0.00" at bounding box center [237, 117] width 125 height 13
type input "100.00"
click at [292, 73] on link "Taxes / Insurance" at bounding box center [291, 72] width 43 height 16
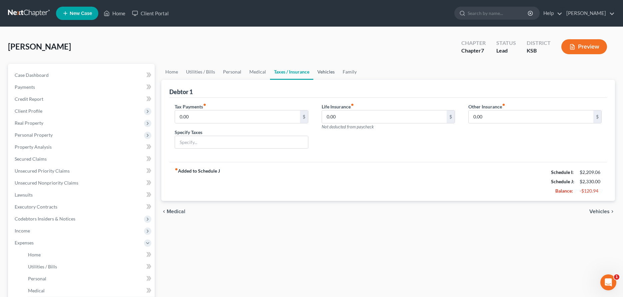
click at [325, 73] on link "Vehicles" at bounding box center [325, 72] width 25 height 16
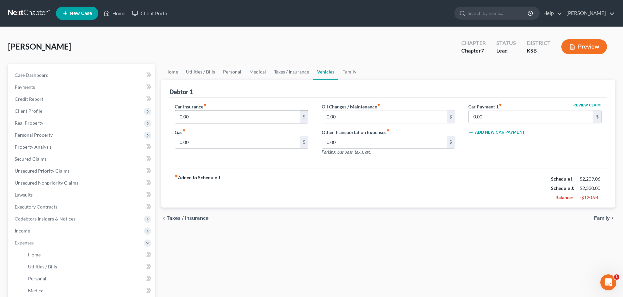
click at [201, 115] on input "0.00" at bounding box center [237, 117] width 125 height 13
type input "150.00"
click at [201, 142] on input "0.00" at bounding box center [237, 142] width 125 height 13
type input "400.00"
click at [351, 114] on input "0.00" at bounding box center [384, 117] width 125 height 13
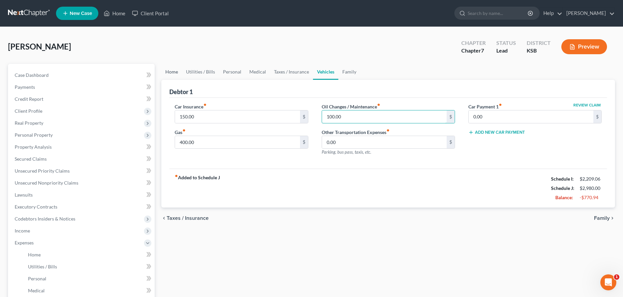
type input "100.00"
click at [163, 71] on link "Home" at bounding box center [171, 72] width 21 height 16
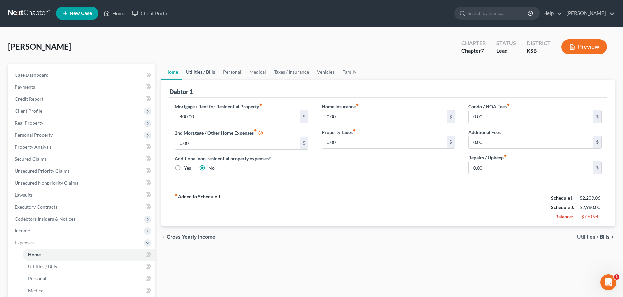
click at [199, 70] on link "Utilities / Bills" at bounding box center [200, 72] width 37 height 16
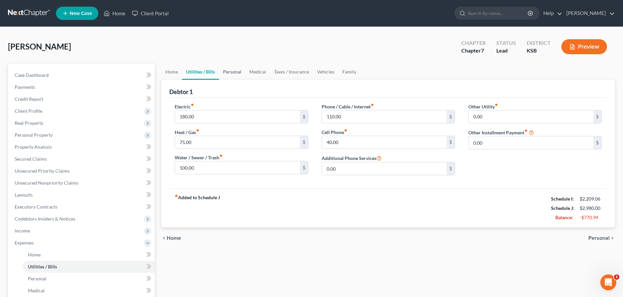
click at [235, 74] on link "Personal" at bounding box center [232, 72] width 26 height 16
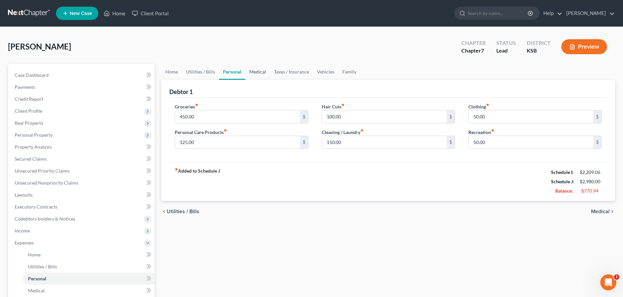
click at [256, 72] on link "Medical" at bounding box center [257, 72] width 25 height 16
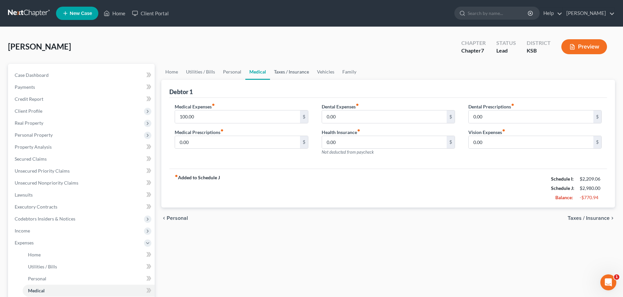
click at [292, 72] on link "Taxes / Insurance" at bounding box center [291, 72] width 43 height 16
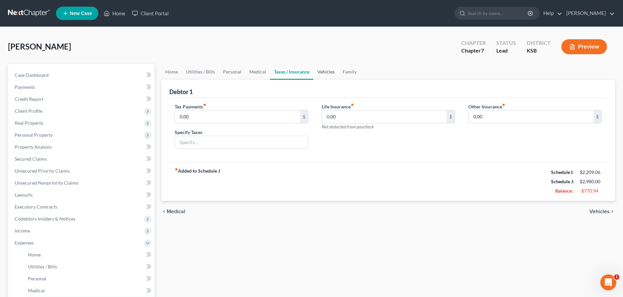
click at [321, 73] on link "Vehicles" at bounding box center [325, 72] width 25 height 16
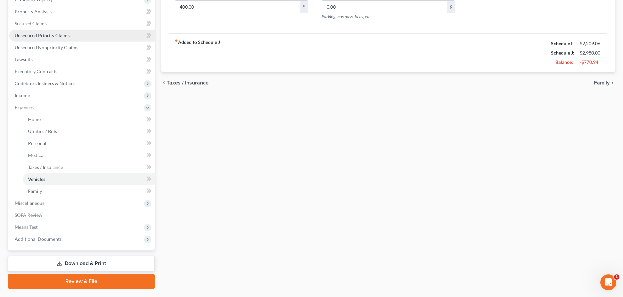
scroll to position [136, 0]
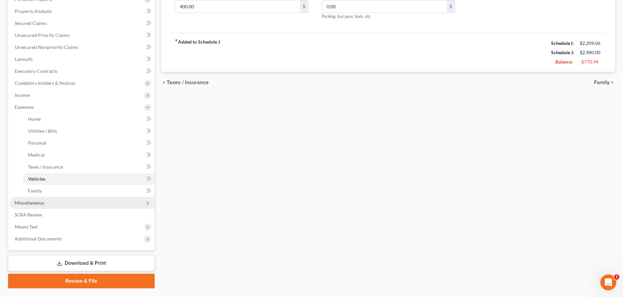
click at [43, 204] on span "Miscellaneous" at bounding box center [30, 203] width 30 height 6
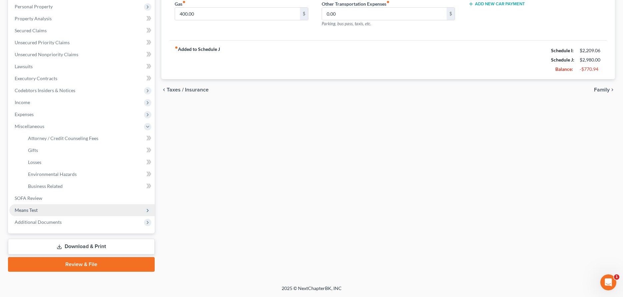
scroll to position [128, 0]
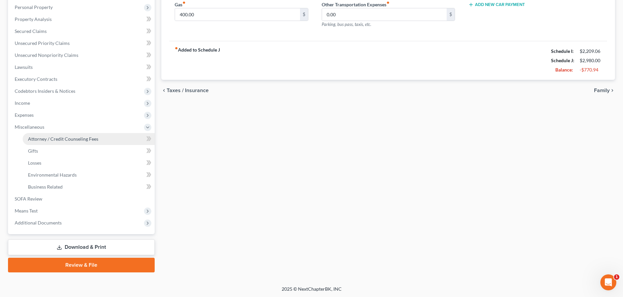
click at [45, 140] on span "Attorney / Credit Counseling Fees" at bounding box center [63, 139] width 70 height 6
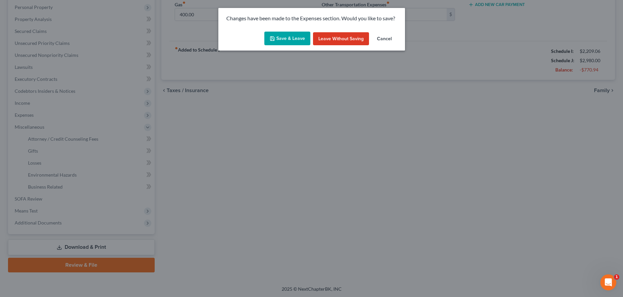
click at [278, 38] on button "Save & Leave" at bounding box center [287, 39] width 46 height 14
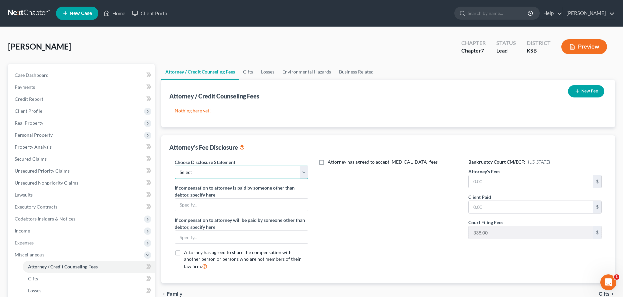
click at [175, 166] on select "Select [PERSON_NAME], Attorney" at bounding box center [241, 172] width 133 height 13
select select "0"
click option "[PERSON_NAME], Attorney" at bounding box center [0, 0] width 0 height 0
click at [476, 184] on input "text" at bounding box center [530, 182] width 125 height 13
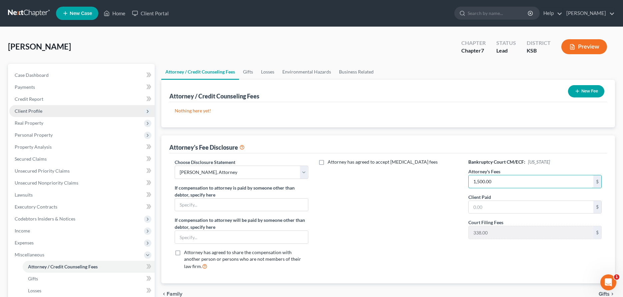
type input "1,500.00"
click at [32, 112] on span "Client Profile" at bounding box center [29, 111] width 28 height 6
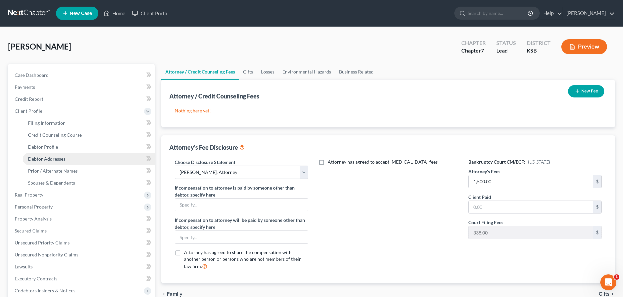
drag, startPoint x: 49, startPoint y: 160, endPoint x: 51, endPoint y: 157, distance: 3.6
click at [50, 159] on span "Debtor Addresses" at bounding box center [46, 159] width 37 height 6
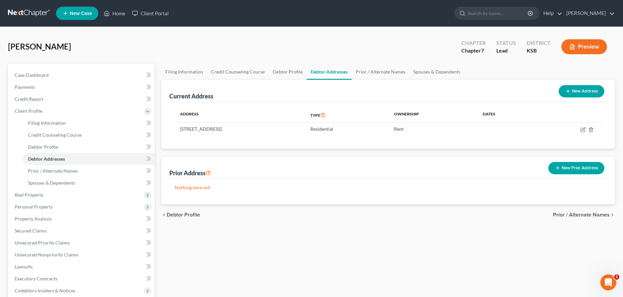
click at [557, 165] on button "New Prior Address" at bounding box center [576, 168] width 56 height 12
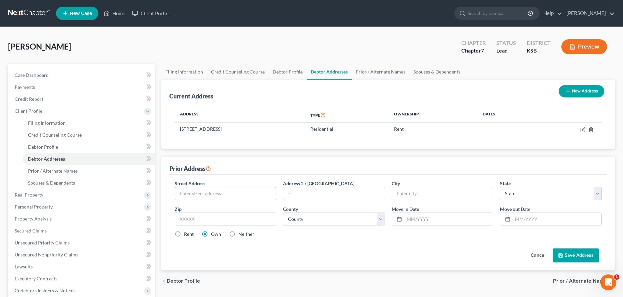
click at [228, 191] on input "text" at bounding box center [225, 194] width 101 height 13
click at [255, 136] on div "Address Type Ownership Dates [STREET_ADDRESS] Residential Rent" at bounding box center [387, 125] width 437 height 47
click at [248, 193] on input "text" at bounding box center [225, 194] width 101 height 13
type input "8215 [GEOGRAPHIC_DATA][PERSON_NAME]"
type input "Wichita"
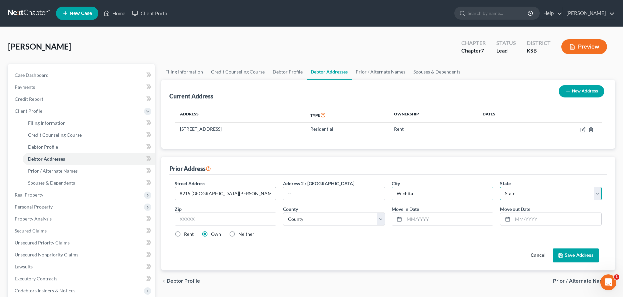
select select "17"
type input "67203"
select select "86"
type input "10/2022"
type input "09/2024"
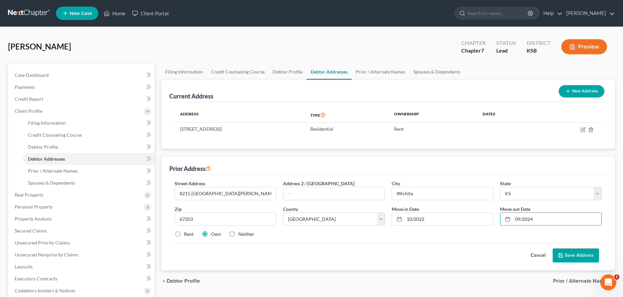
click at [567, 256] on button "Save Address" at bounding box center [575, 256] width 46 height 14
